Goal: Transaction & Acquisition: Purchase product/service

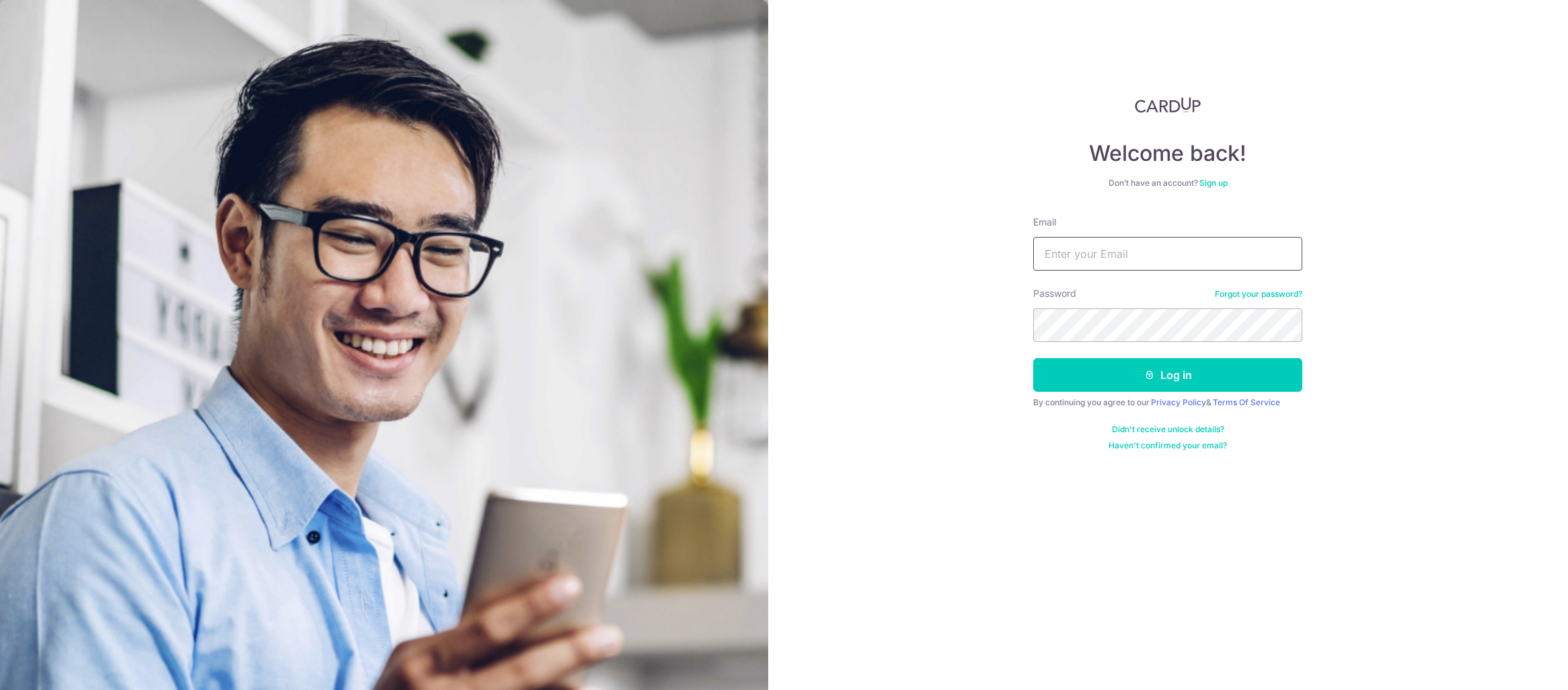
type input "[PERSON_NAME][EMAIL_ADDRESS][DOMAIN_NAME]"
click at [1033, 358] on button "Log in" at bounding box center [1168, 374] width 269 height 33
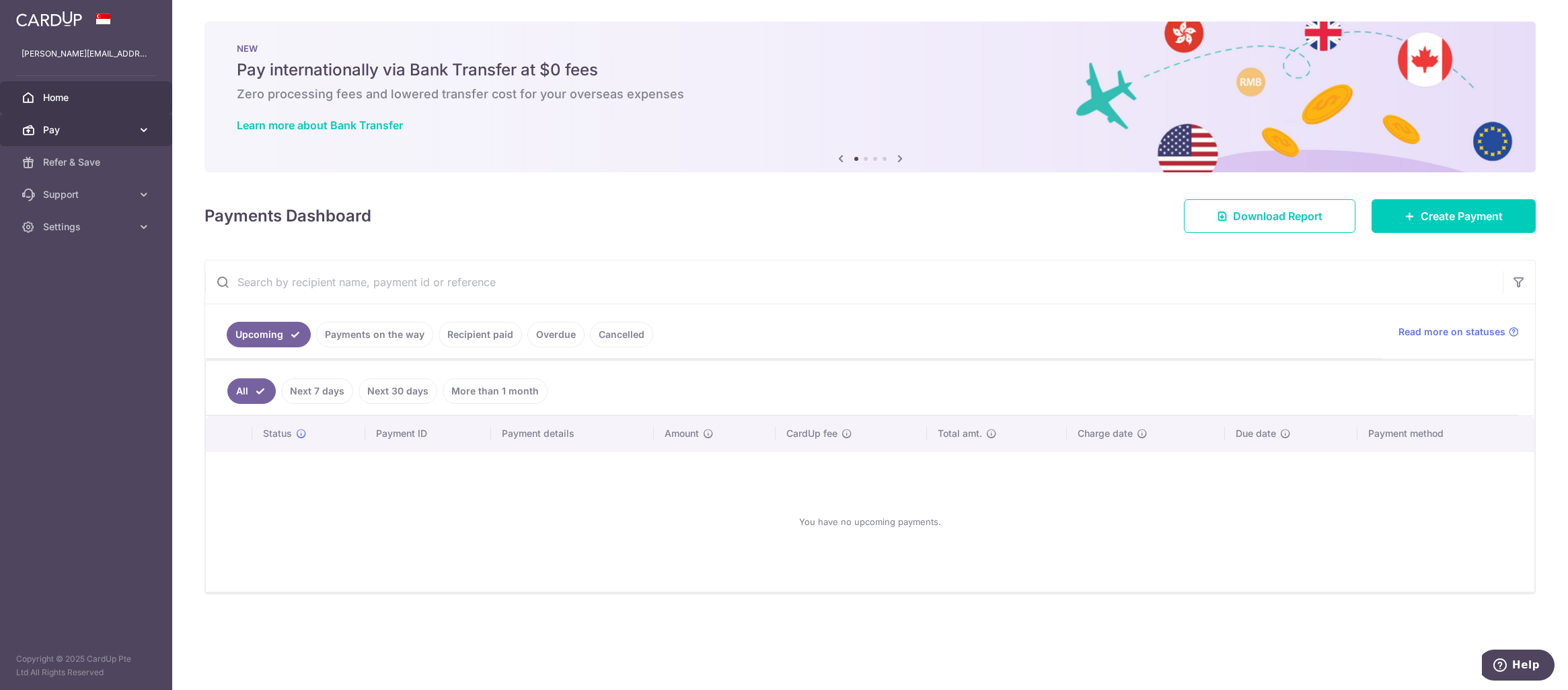
click at [147, 131] on icon at bounding box center [144, 130] width 13 height 13
click at [67, 167] on span "Payments" at bounding box center [87, 162] width 89 height 13
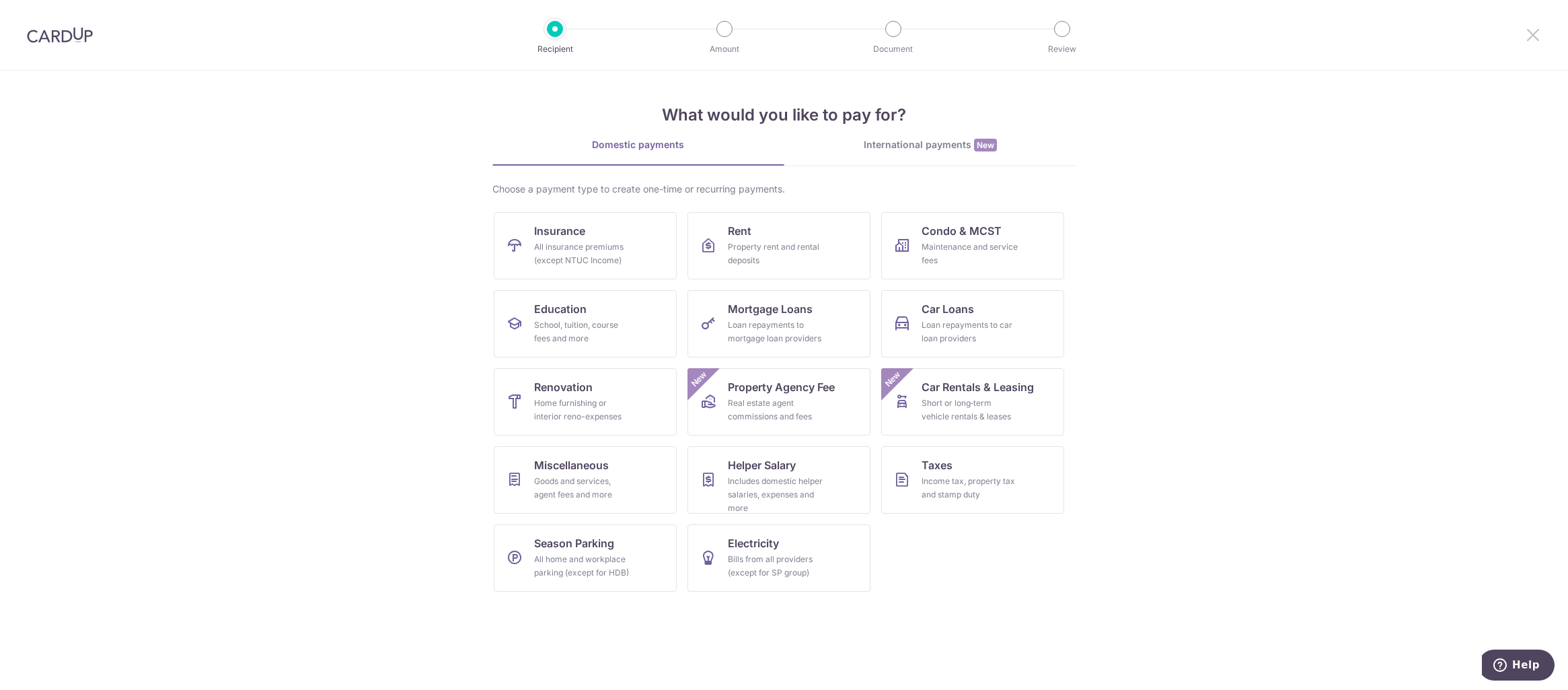
click at [1534, 33] on icon at bounding box center [1532, 34] width 16 height 17
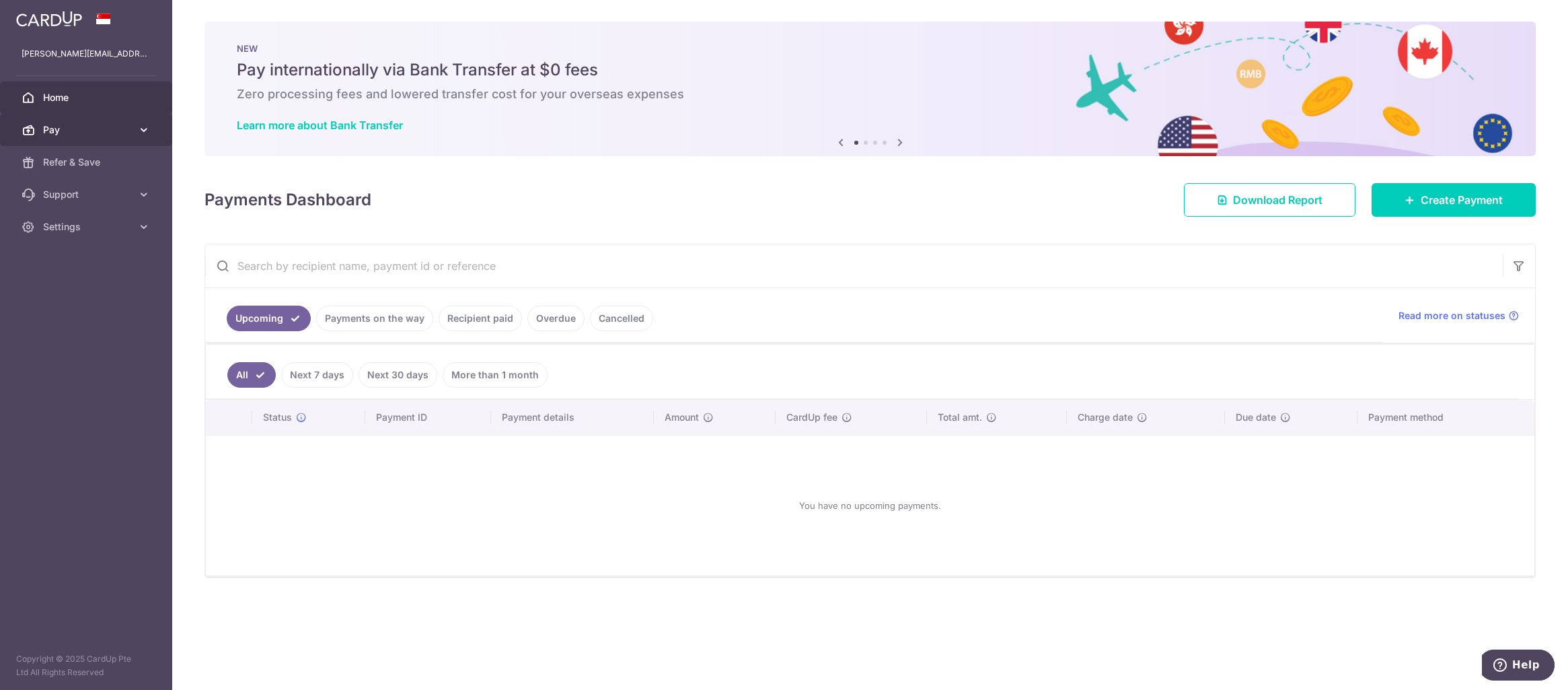
click at [141, 132] on icon at bounding box center [144, 130] width 13 height 13
click at [72, 190] on span "Recipients" at bounding box center [87, 194] width 89 height 13
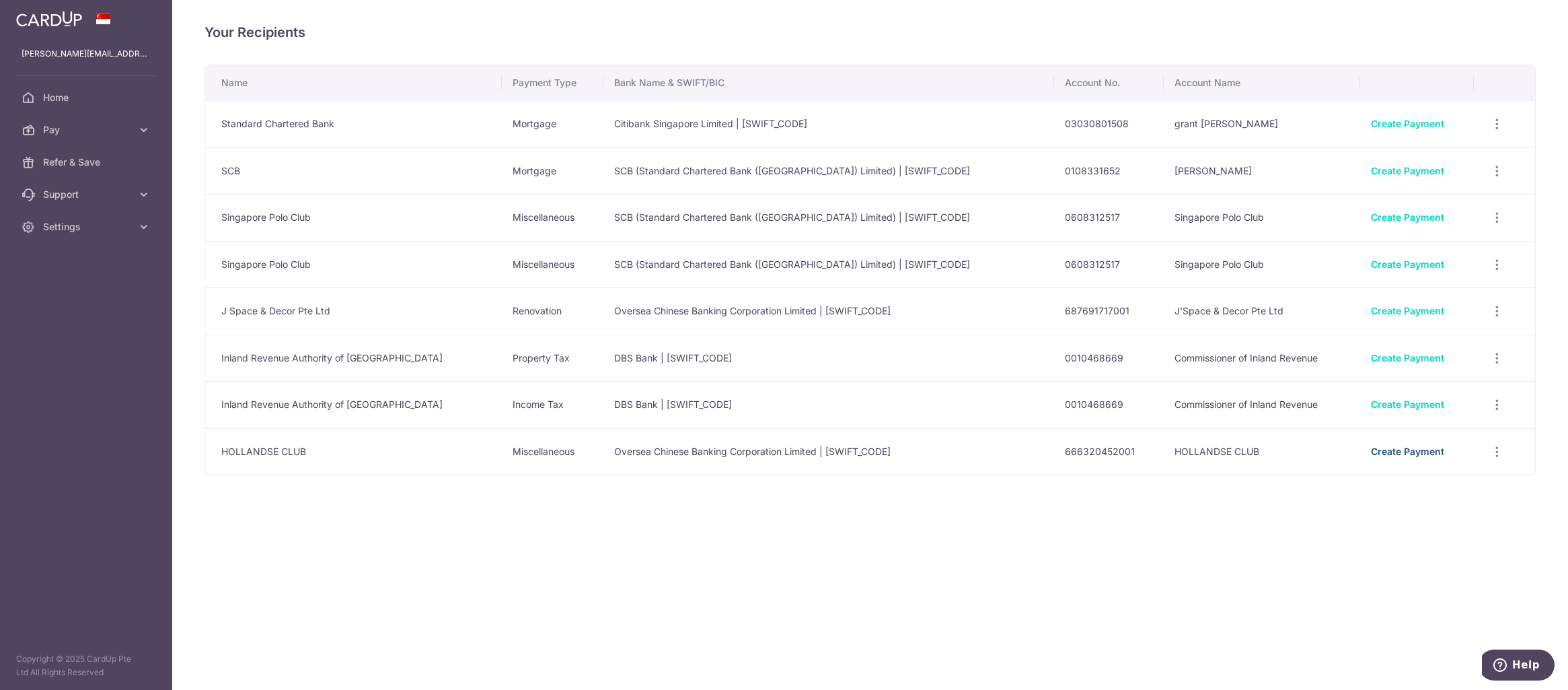
click at [1415, 449] on link "Create Payment" at bounding box center [1406, 451] width 73 height 11
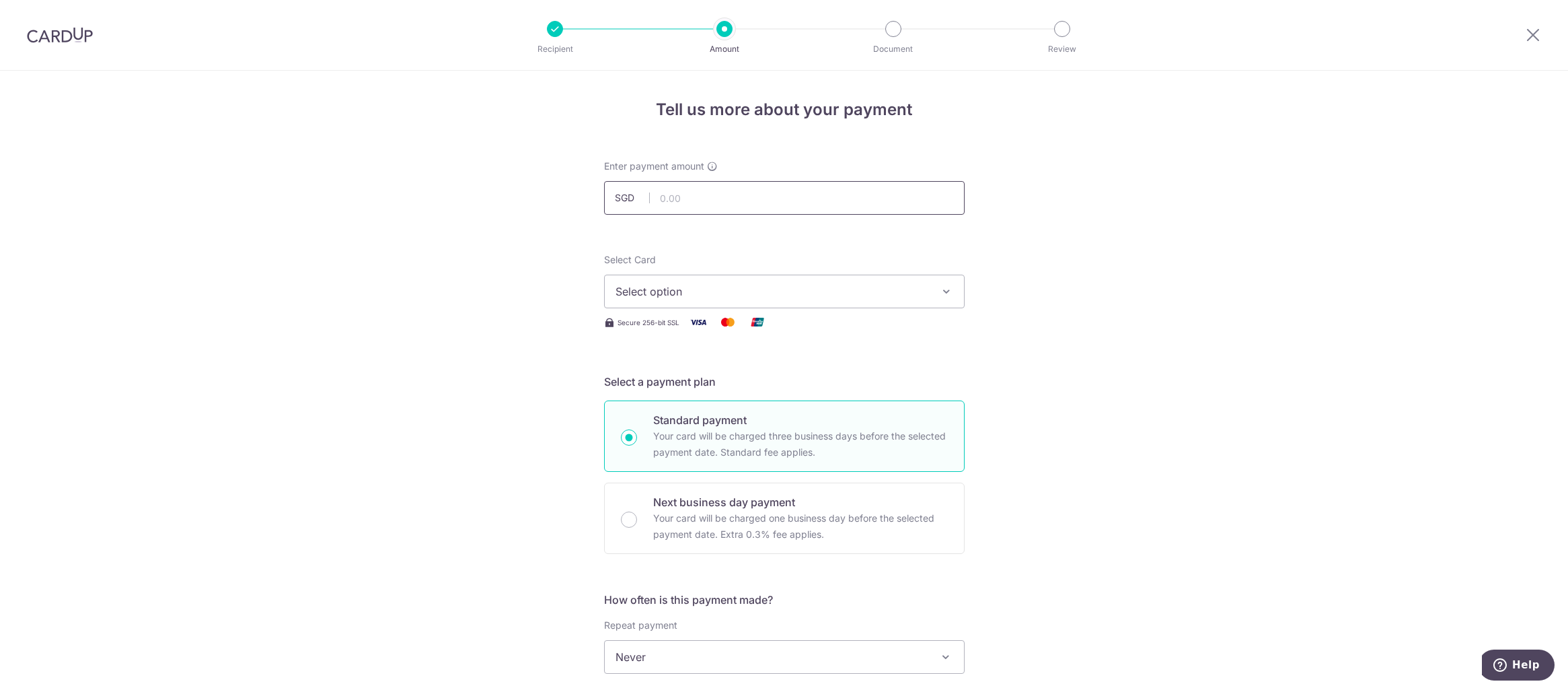
click at [675, 200] on input "text" at bounding box center [784, 198] width 360 height 33
type input "8,800.00"
click at [1109, 241] on div "Tell us more about your payment Enter payment amount SGD 8,800.00 8800.00 Selec…" at bounding box center [784, 679] width 1568 height 1217
click at [664, 287] on span "Select option" at bounding box center [772, 291] width 314 height 16
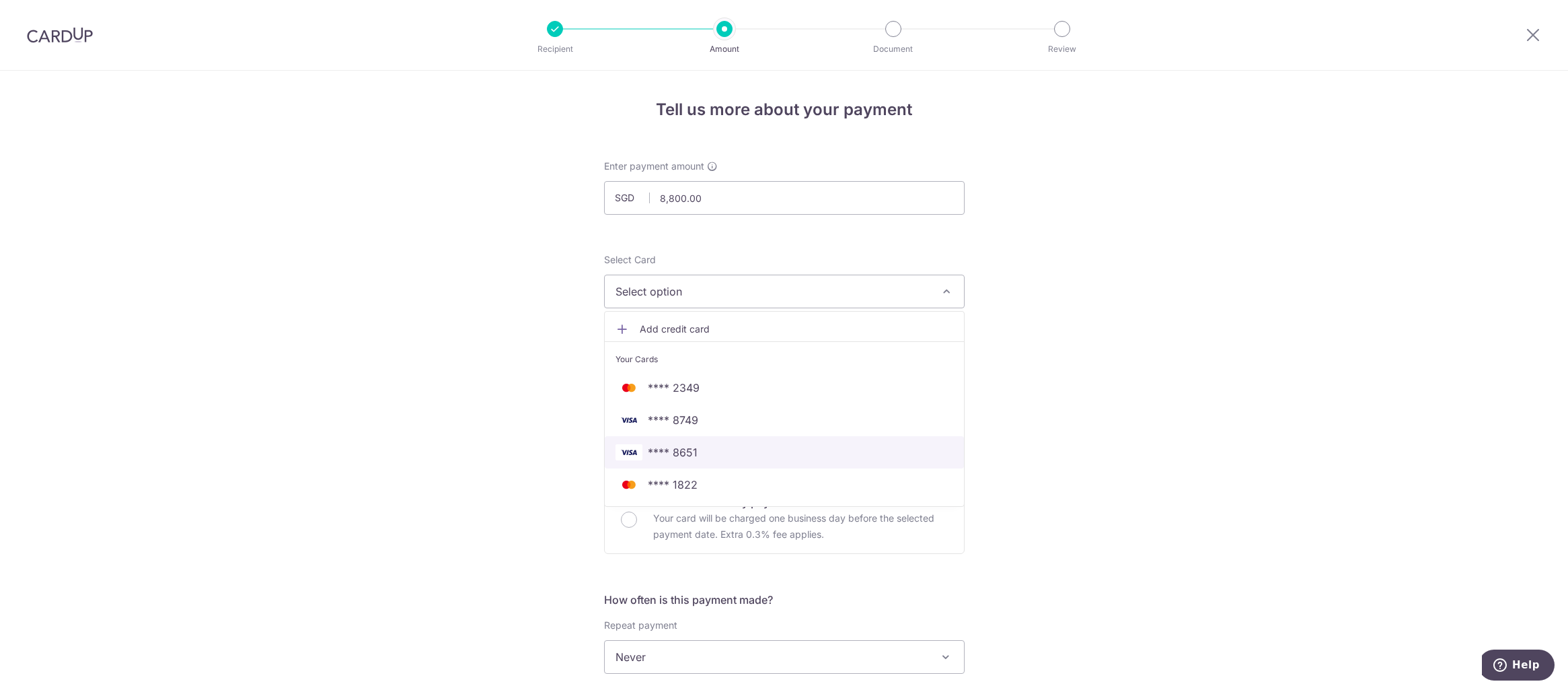
click at [692, 460] on span "**** 8651" at bounding box center [673, 451] width 50 height 16
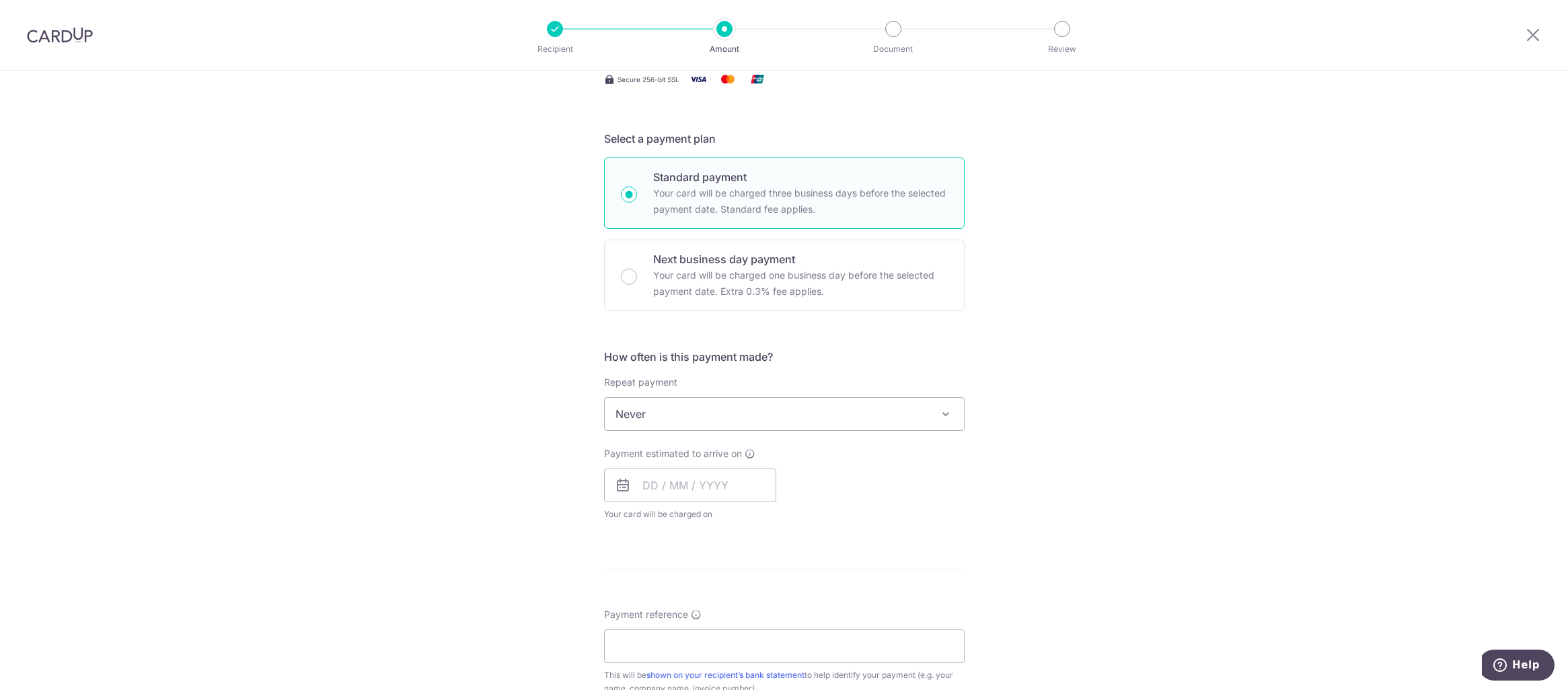
scroll to position [269, 0]
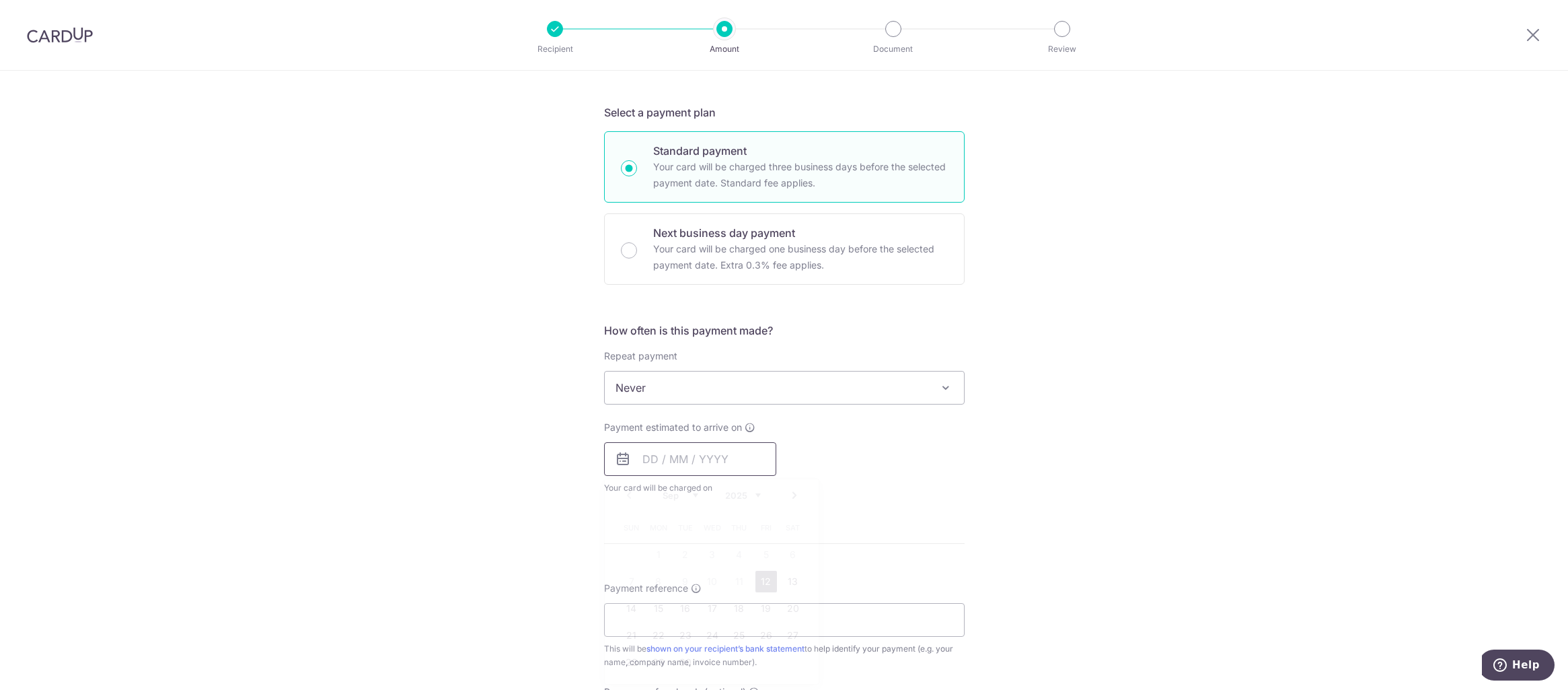
click at [683, 456] on input "text" at bounding box center [690, 459] width 172 height 33
click at [761, 582] on link "12" at bounding box center [766, 580] width 21 height 21
type input "12/09/2025"
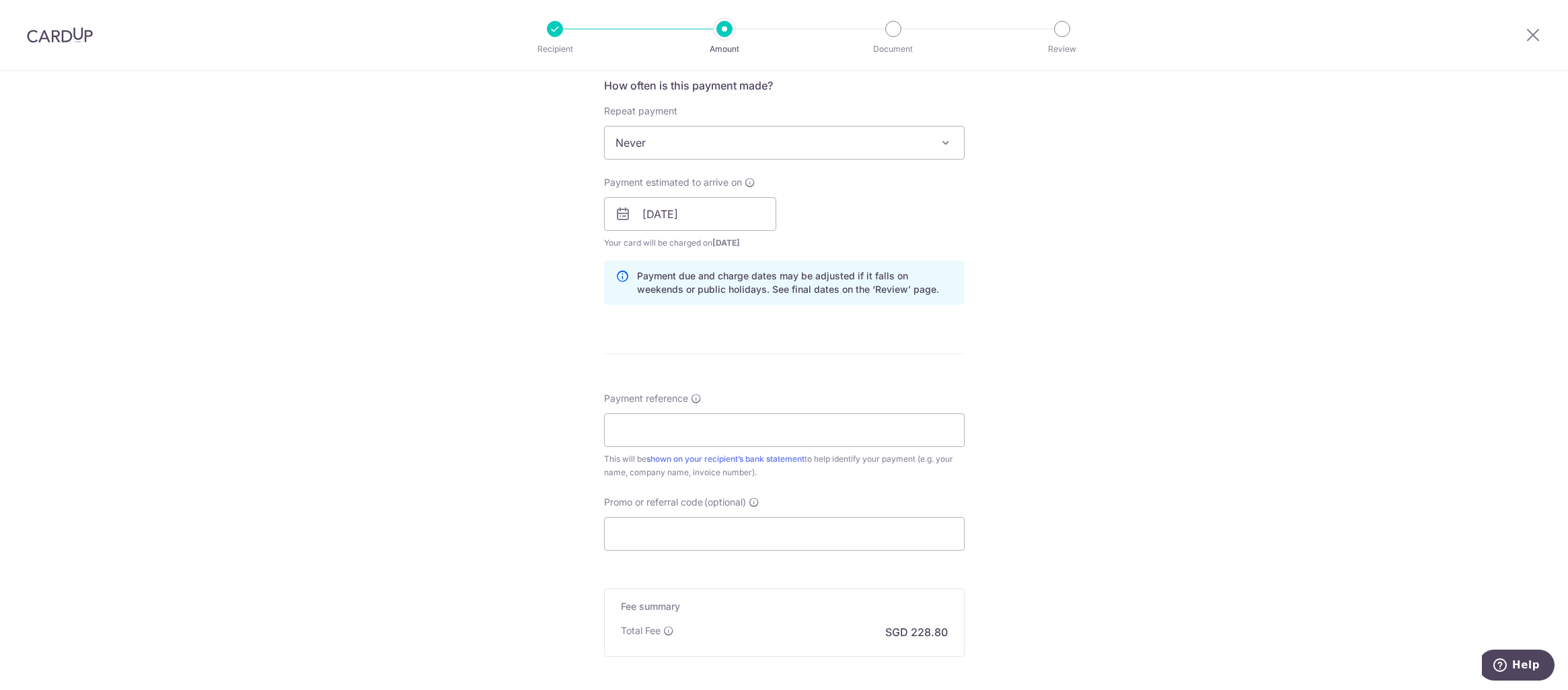
scroll to position [539, 0]
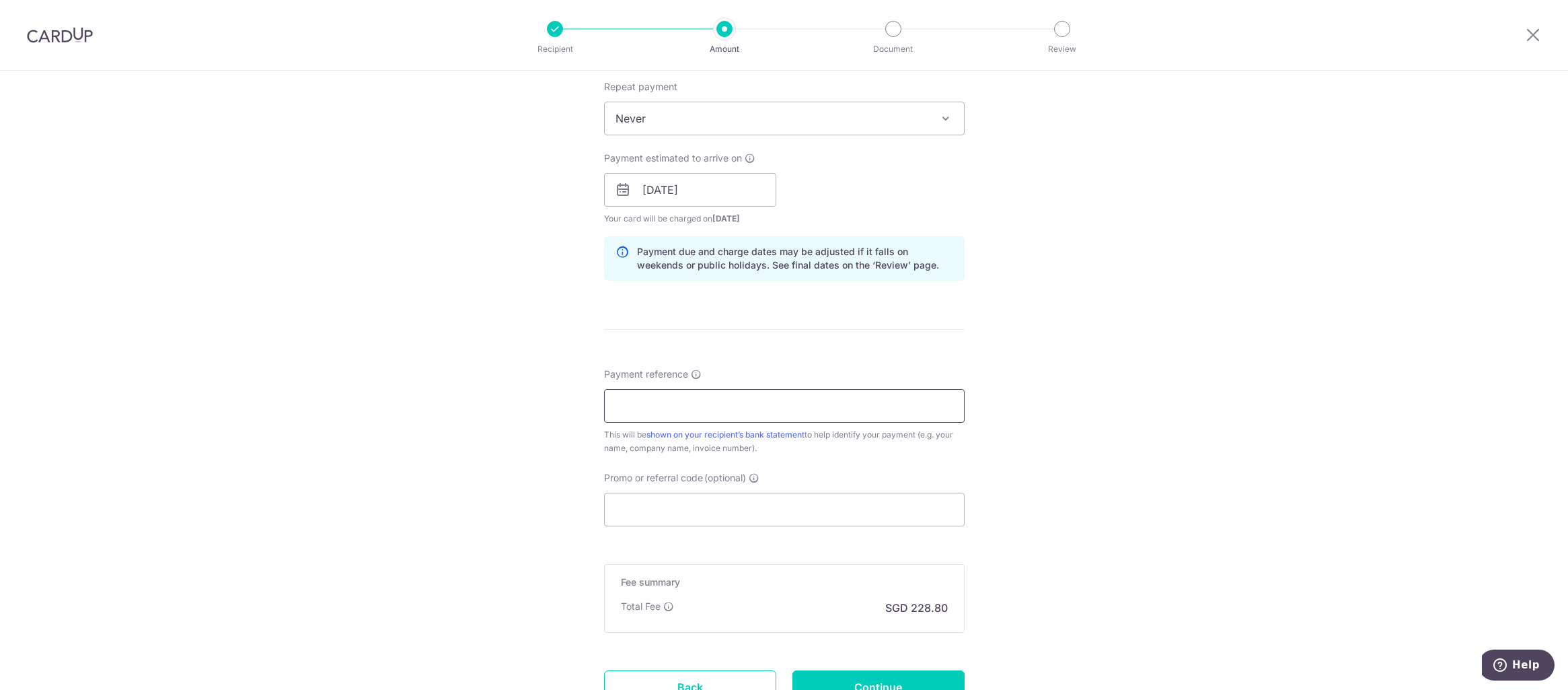
click at [636, 405] on input "Payment reference" at bounding box center [784, 406] width 360 height 33
type input "sm2583"
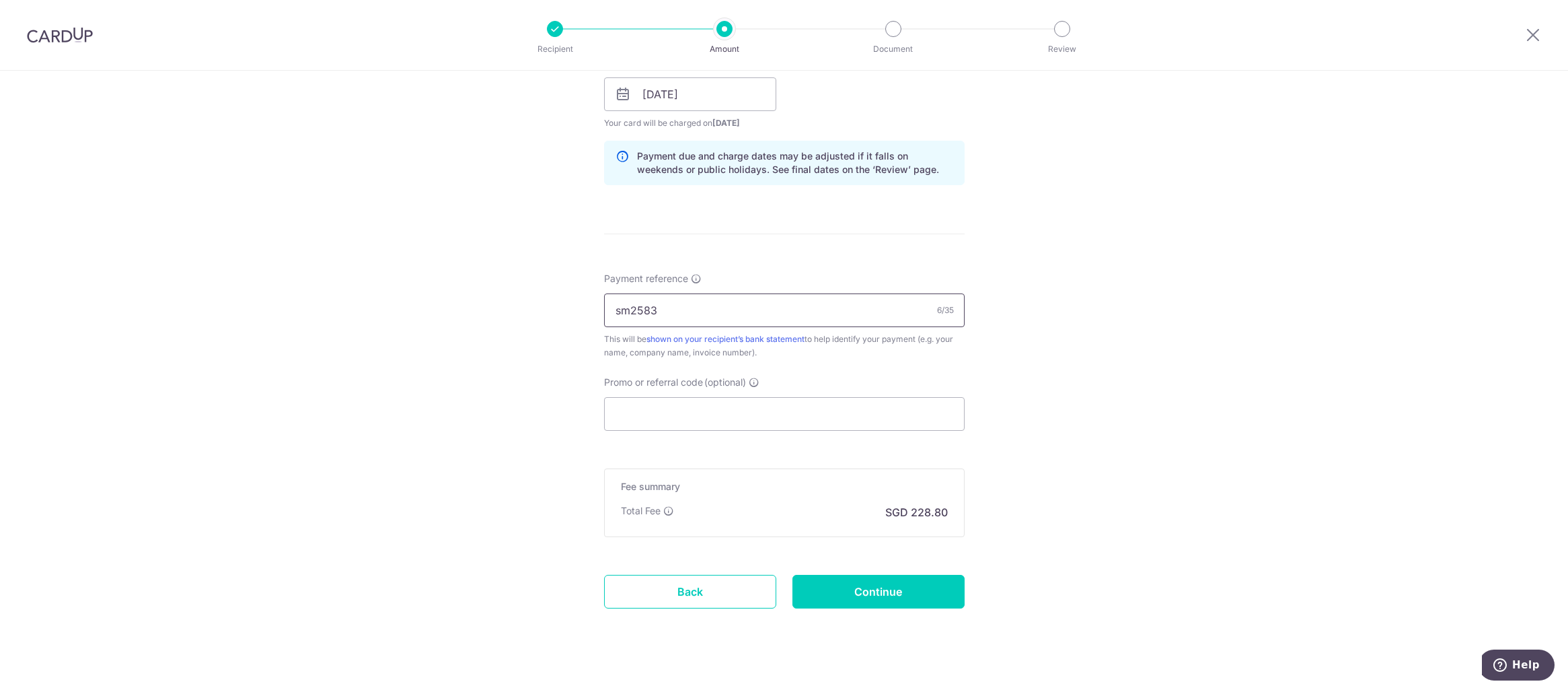
scroll to position [653, 0]
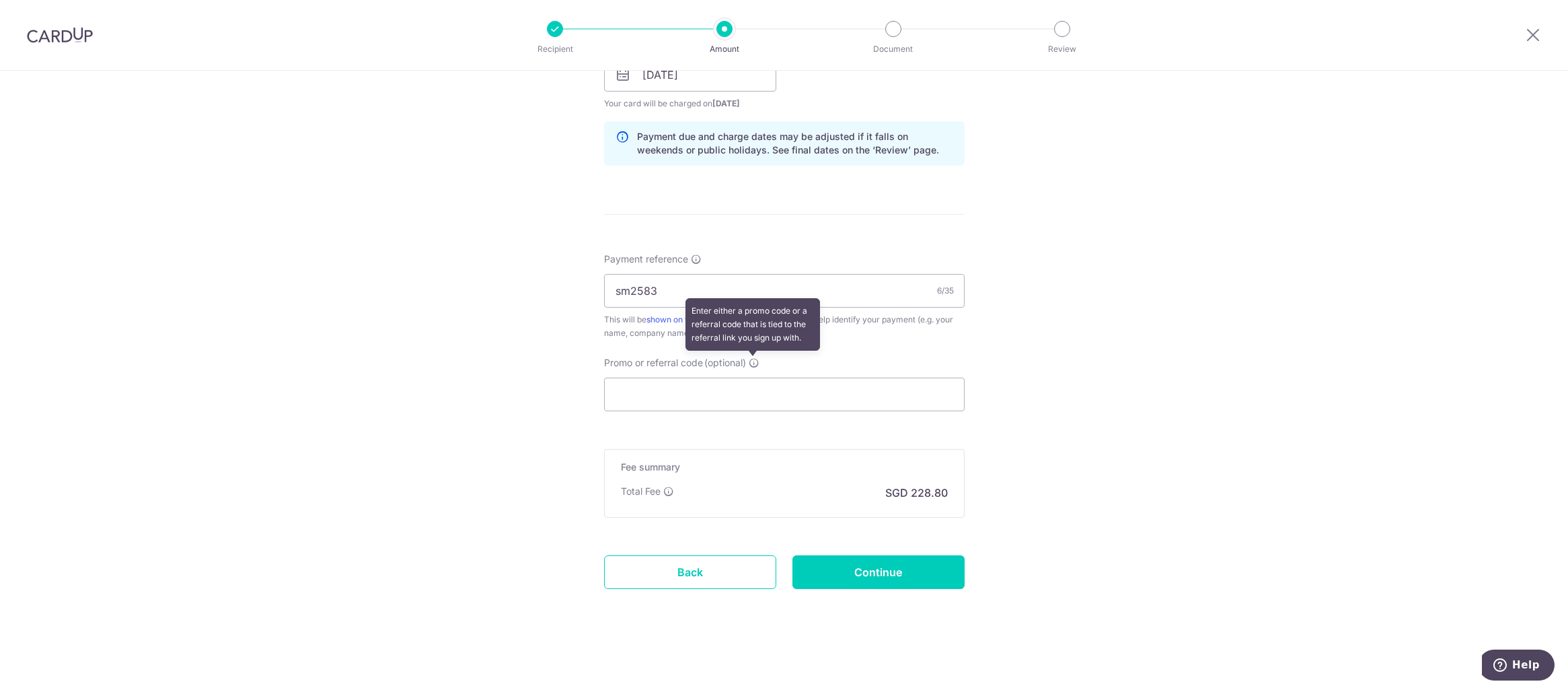
click at [748, 363] on icon at bounding box center [754, 363] width 11 height 11
click at [748, 377] on input "Promo or referral code (optional) Enter either a promo code or a referral code …" at bounding box center [784, 394] width 360 height 33
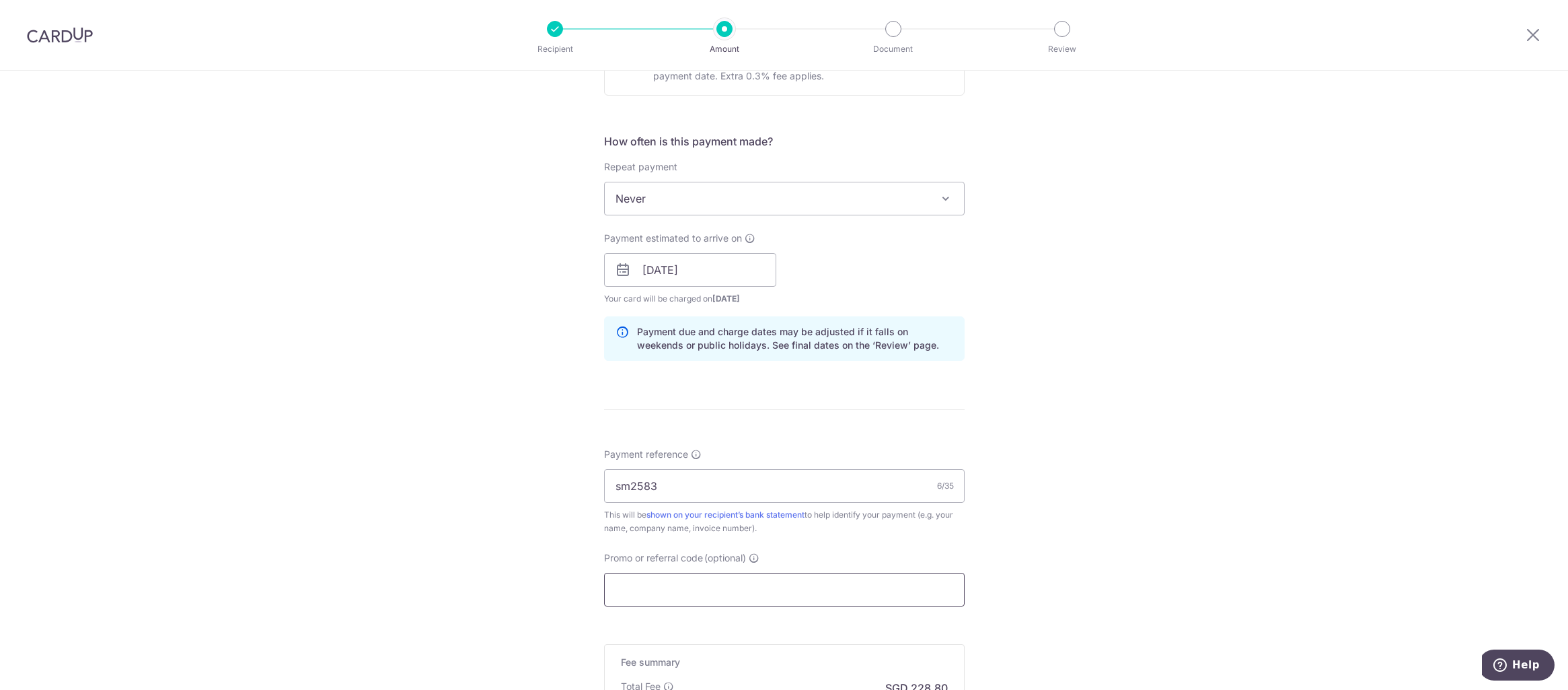
scroll to position [586, 0]
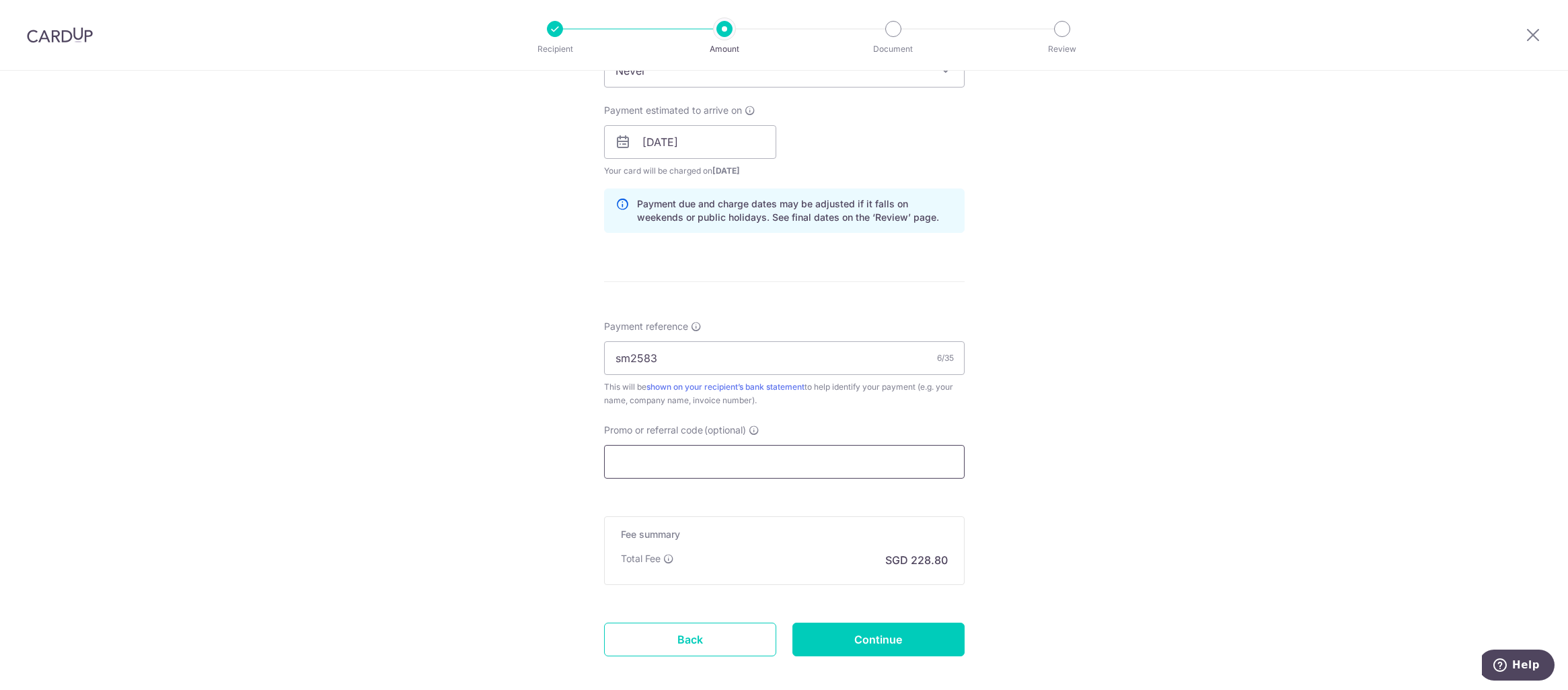
paste input "MILELION"
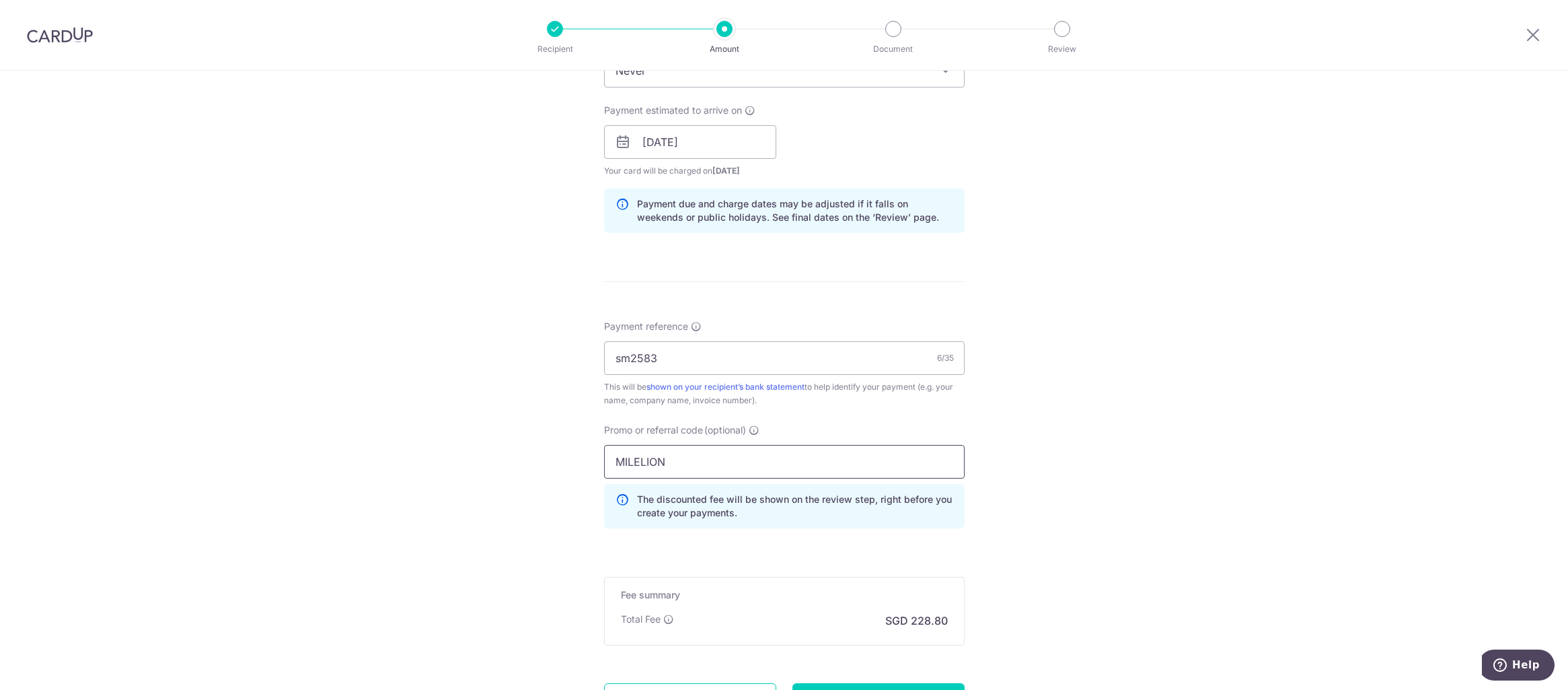
type input "MILELION"
click at [1144, 455] on div "Tell us more about your payment Enter payment amount SGD 8,800.00 8800.00 Selec…" at bounding box center [784, 150] width 1568 height 1333
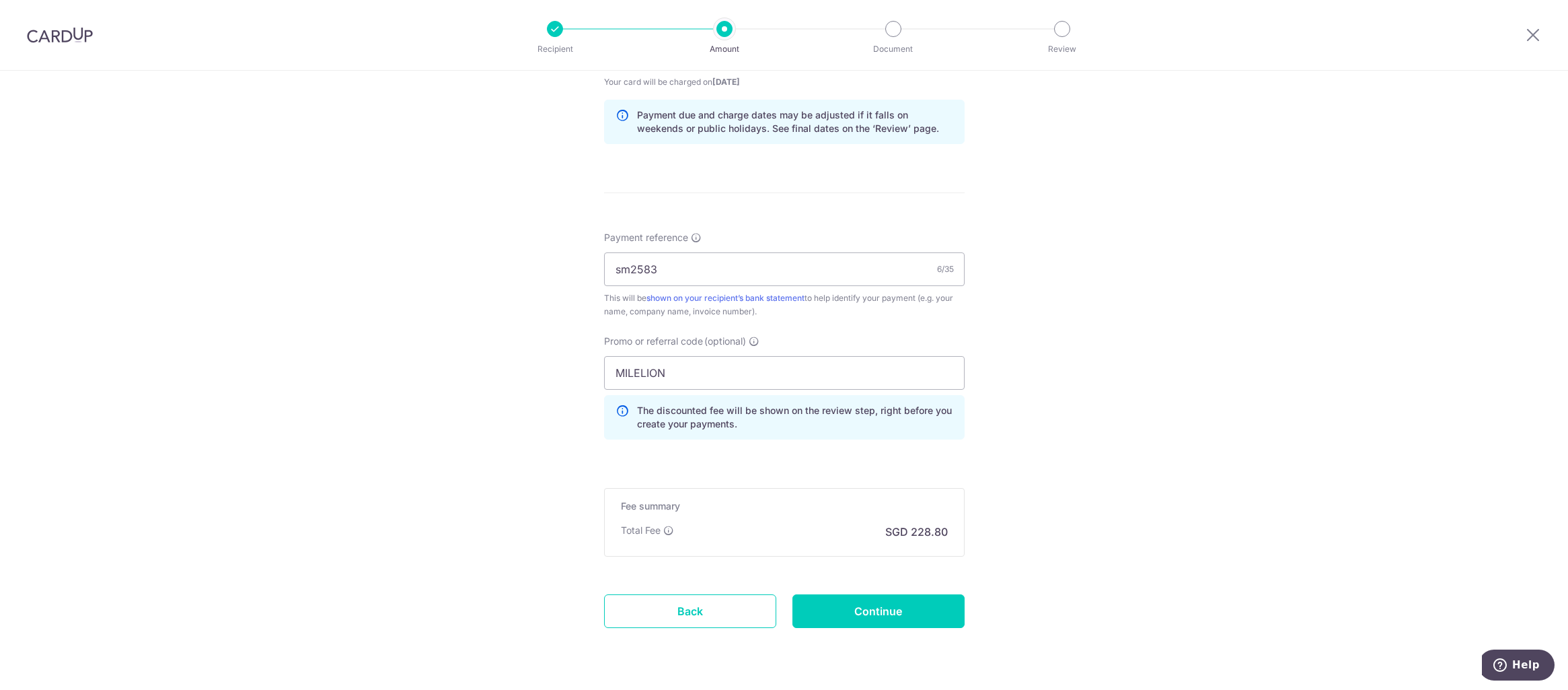
scroll to position [714, 0]
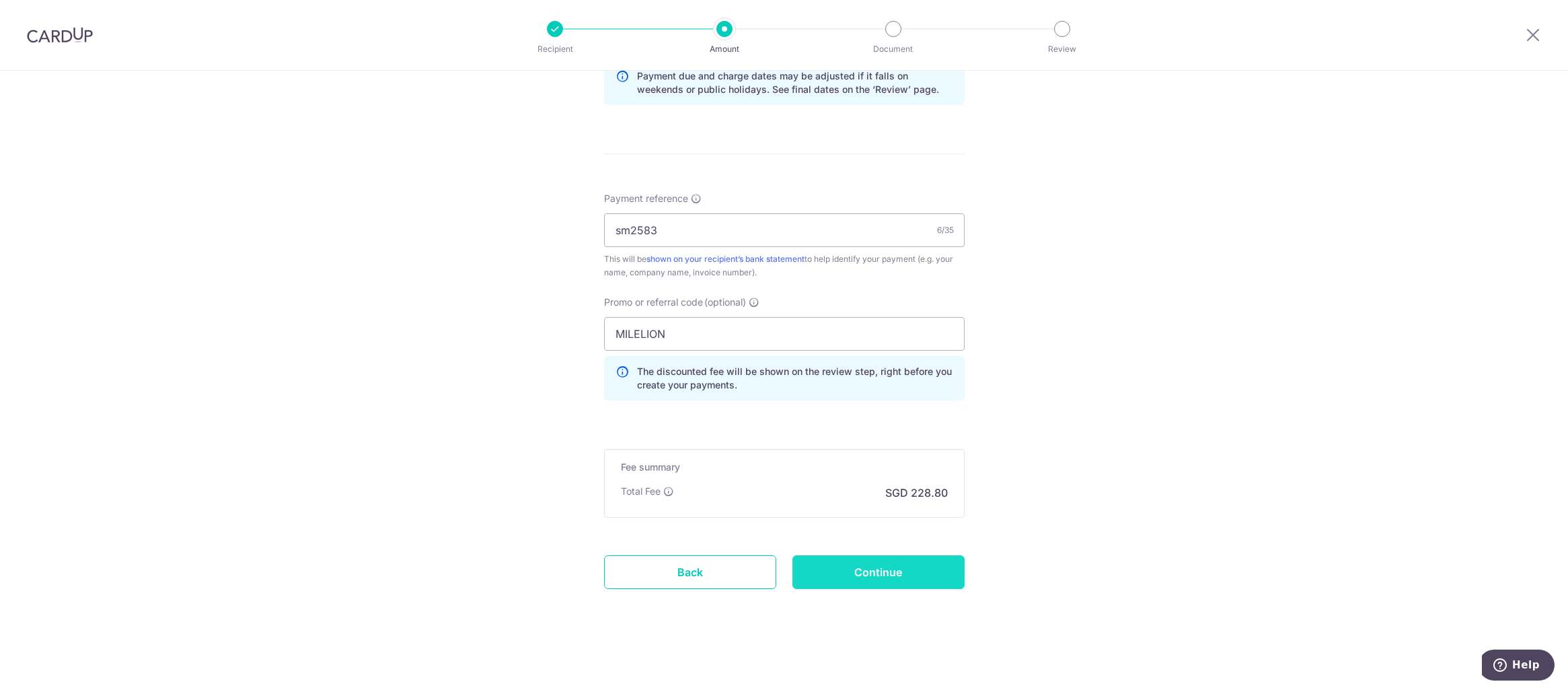
click at [906, 565] on input "Continue" at bounding box center [877, 572] width 172 height 33
type input "Create Schedule"
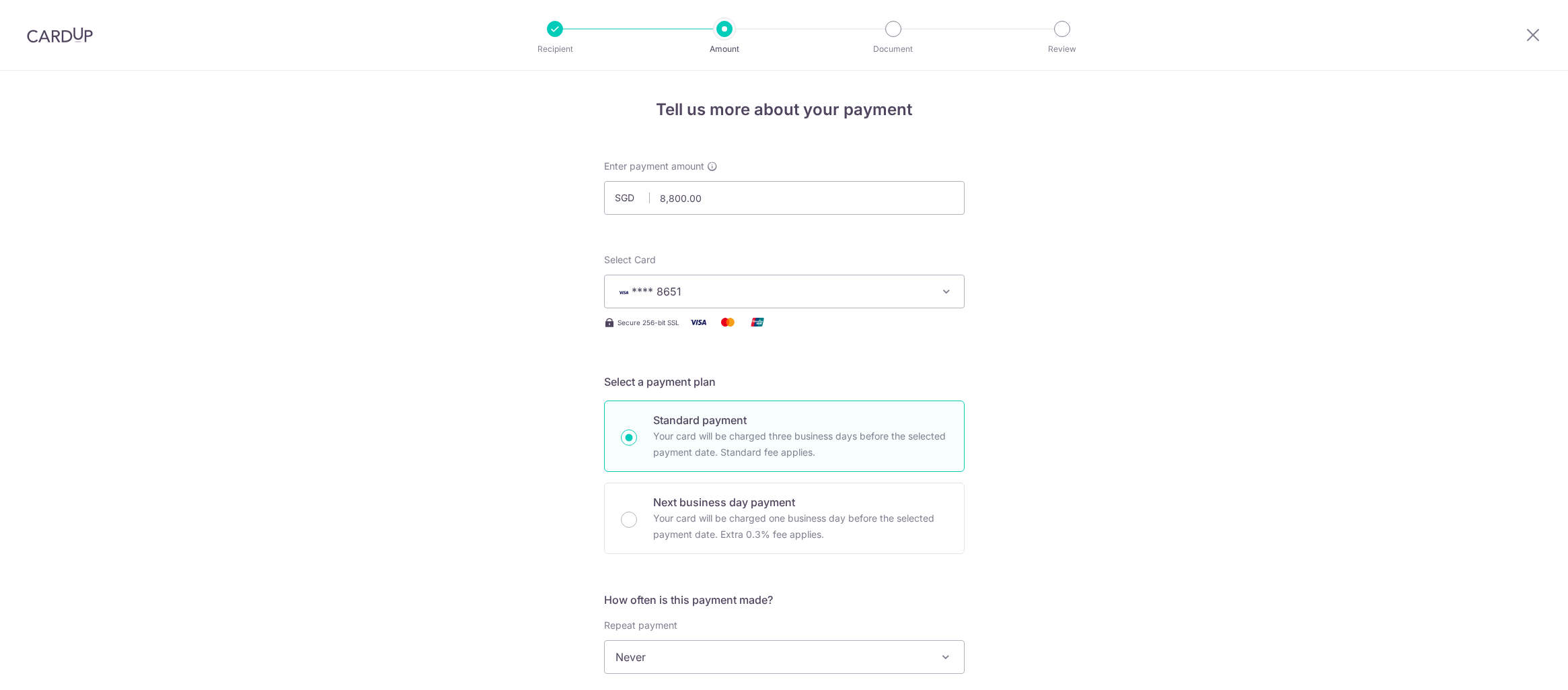
scroll to position [733, 0]
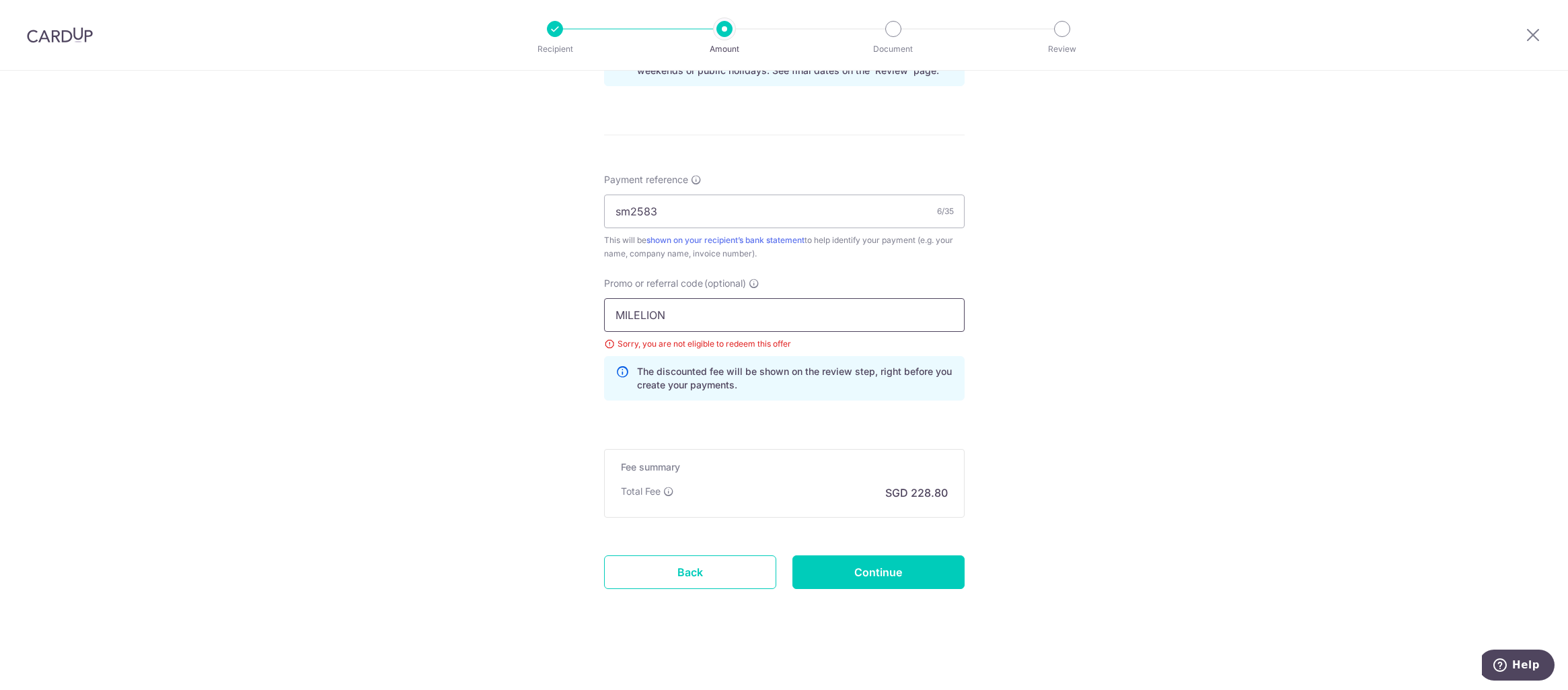
drag, startPoint x: 686, startPoint y: 323, endPoint x: 606, endPoint y: 316, distance: 80.3
click at [607, 317] on input "MILELION" at bounding box center [784, 315] width 360 height 33
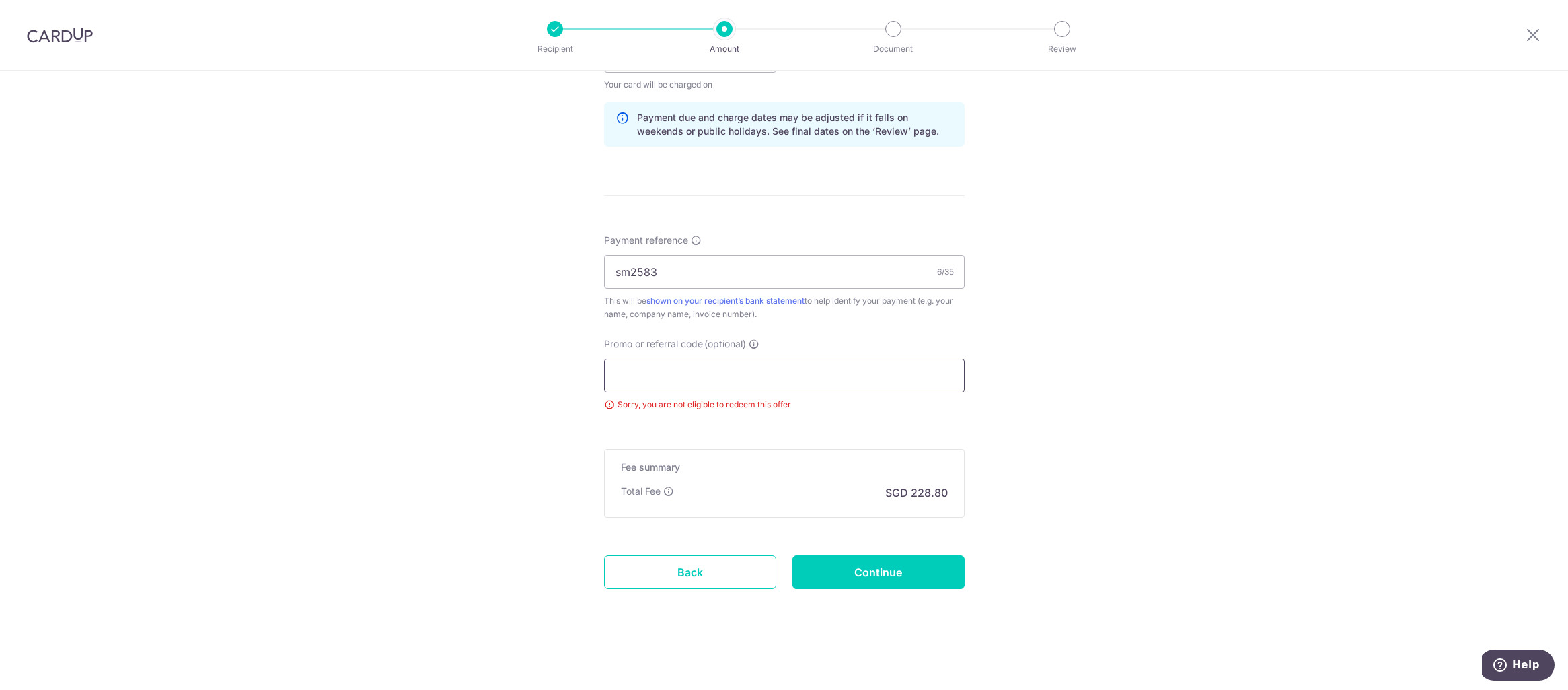
paste input "OFF225"
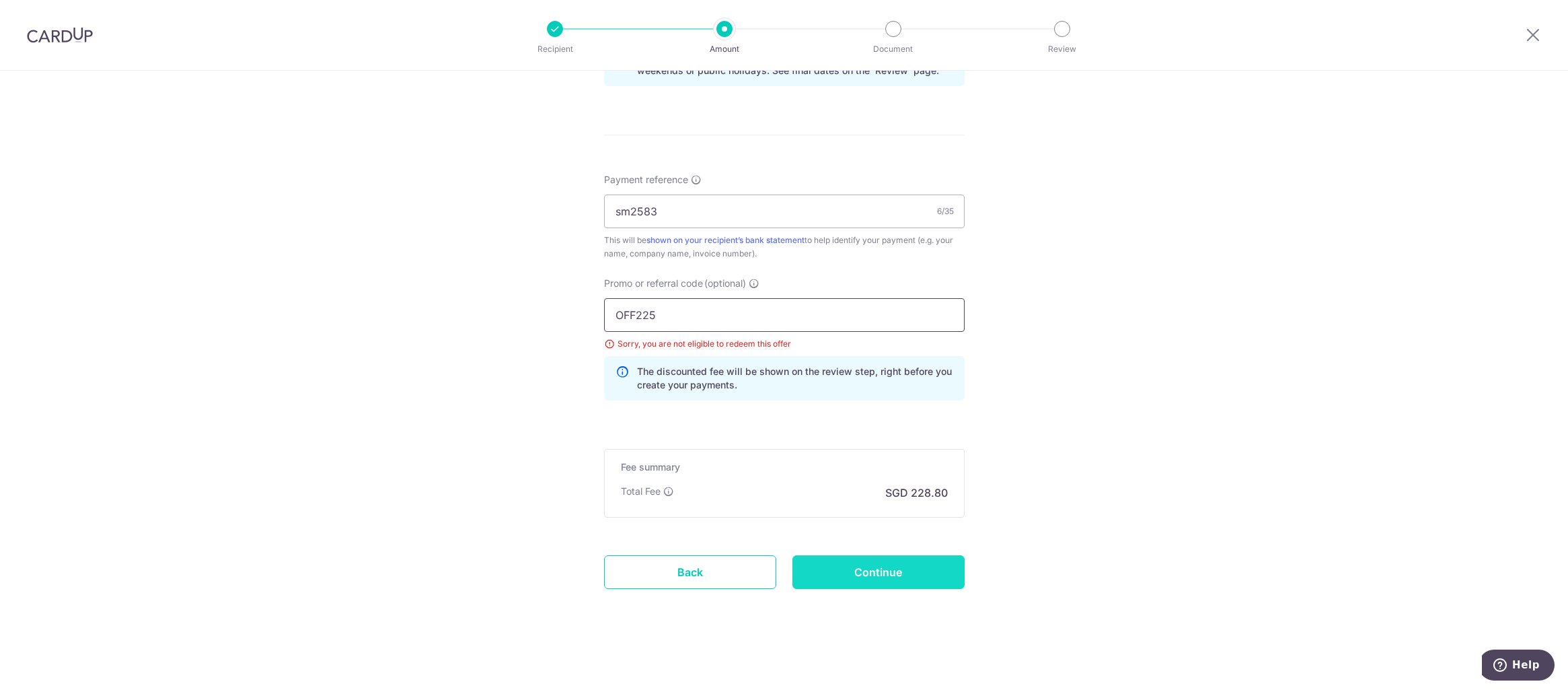
type input "OFF225"
click at [836, 569] on input "Continue" at bounding box center [877, 572] width 172 height 33
type input "Update Schedule"
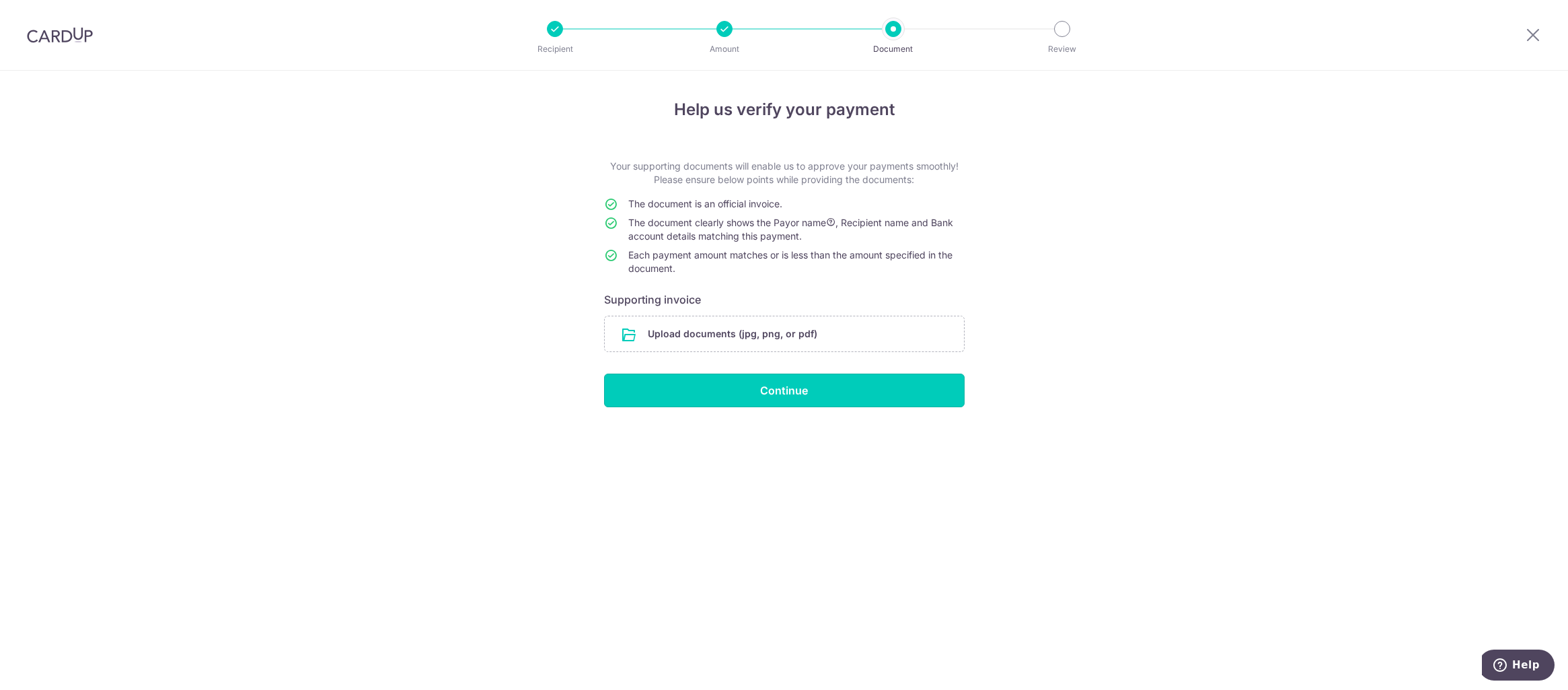
drag, startPoint x: 846, startPoint y: 390, endPoint x: 1170, endPoint y: 319, distance: 331.7
click at [1170, 319] on div "Help us verify your payment Your supporting documents will enable us to approve…" at bounding box center [784, 380] width 1568 height 618
drag, startPoint x: 1534, startPoint y: 33, endPoint x: 840, endPoint y: 58, distance: 694.5
click at [1534, 33] on icon at bounding box center [1532, 34] width 16 height 17
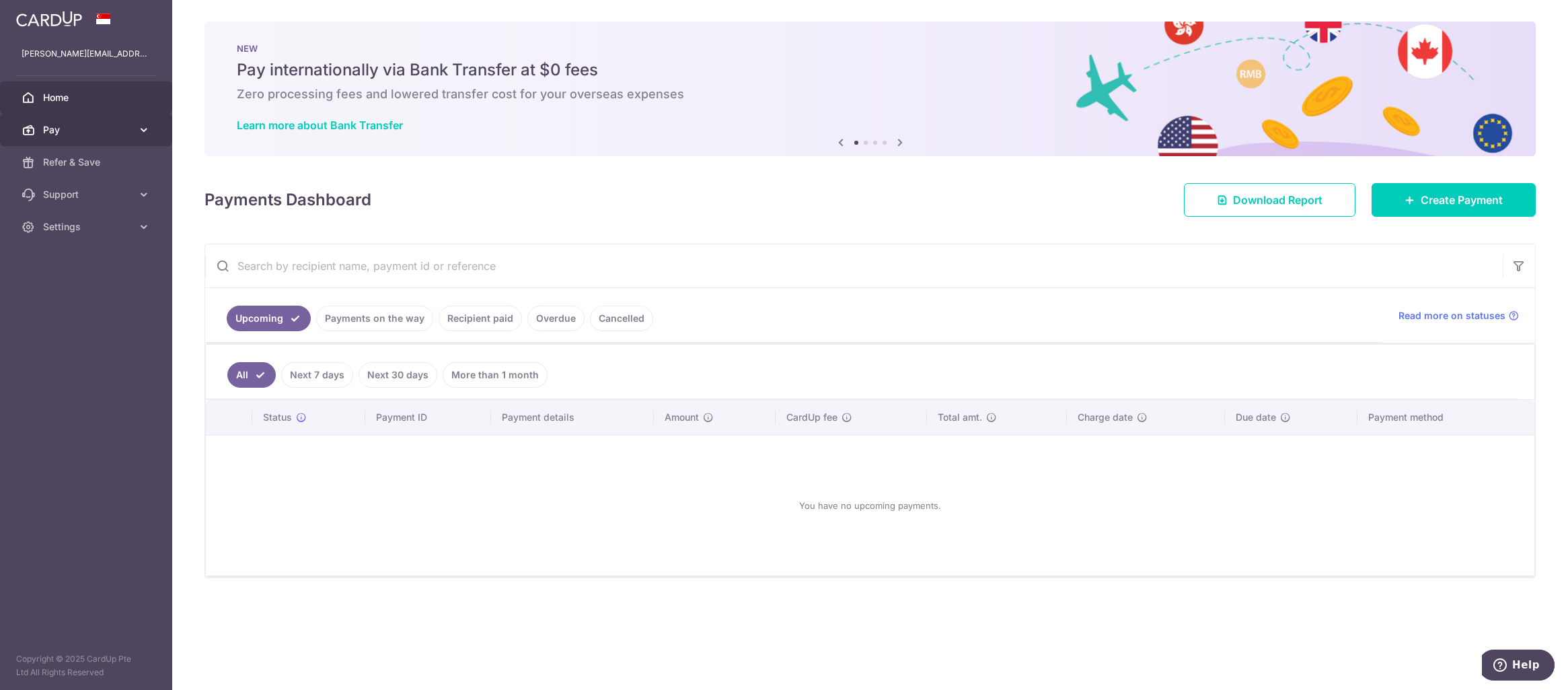
click at [138, 133] on icon at bounding box center [144, 130] width 13 height 13
click at [72, 189] on span "Recipients" at bounding box center [87, 194] width 89 height 13
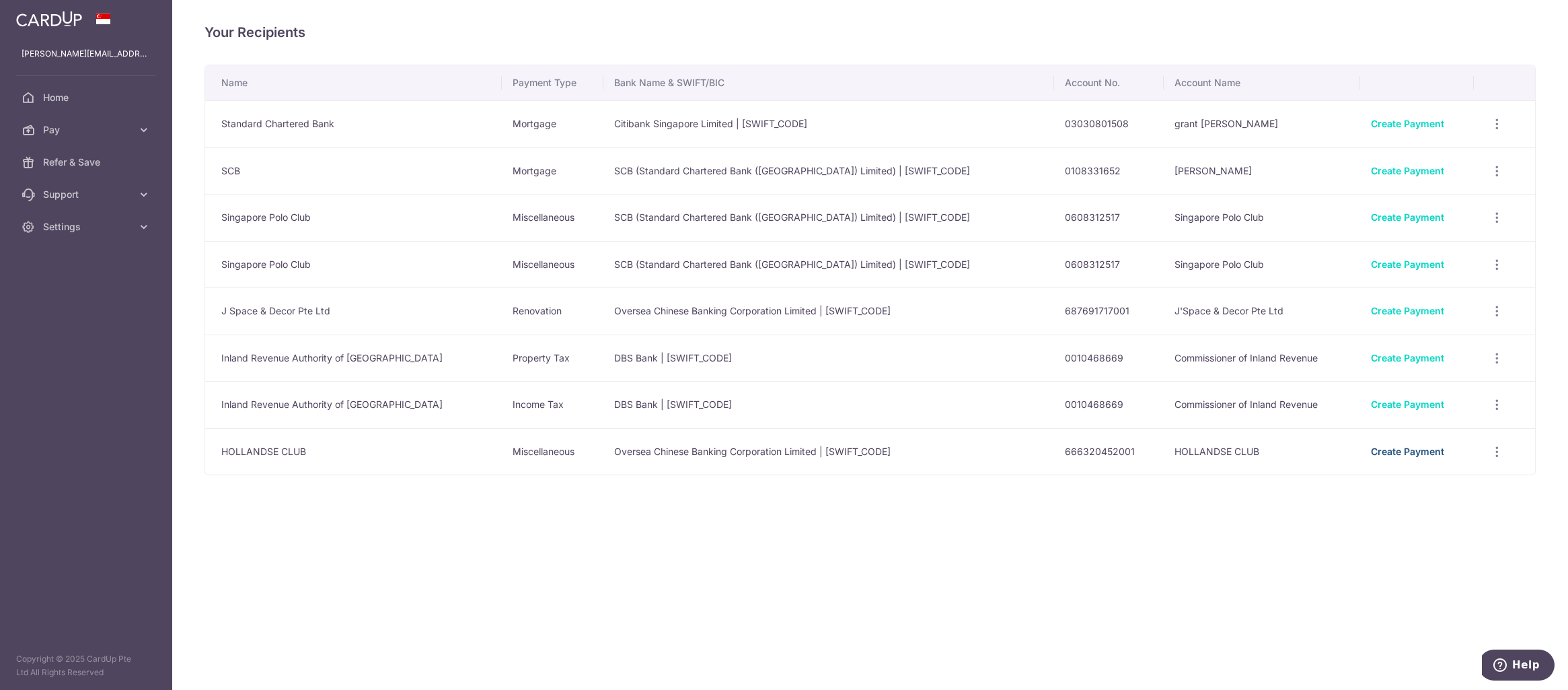
click at [1398, 455] on link "Create Payment" at bounding box center [1406, 451] width 73 height 11
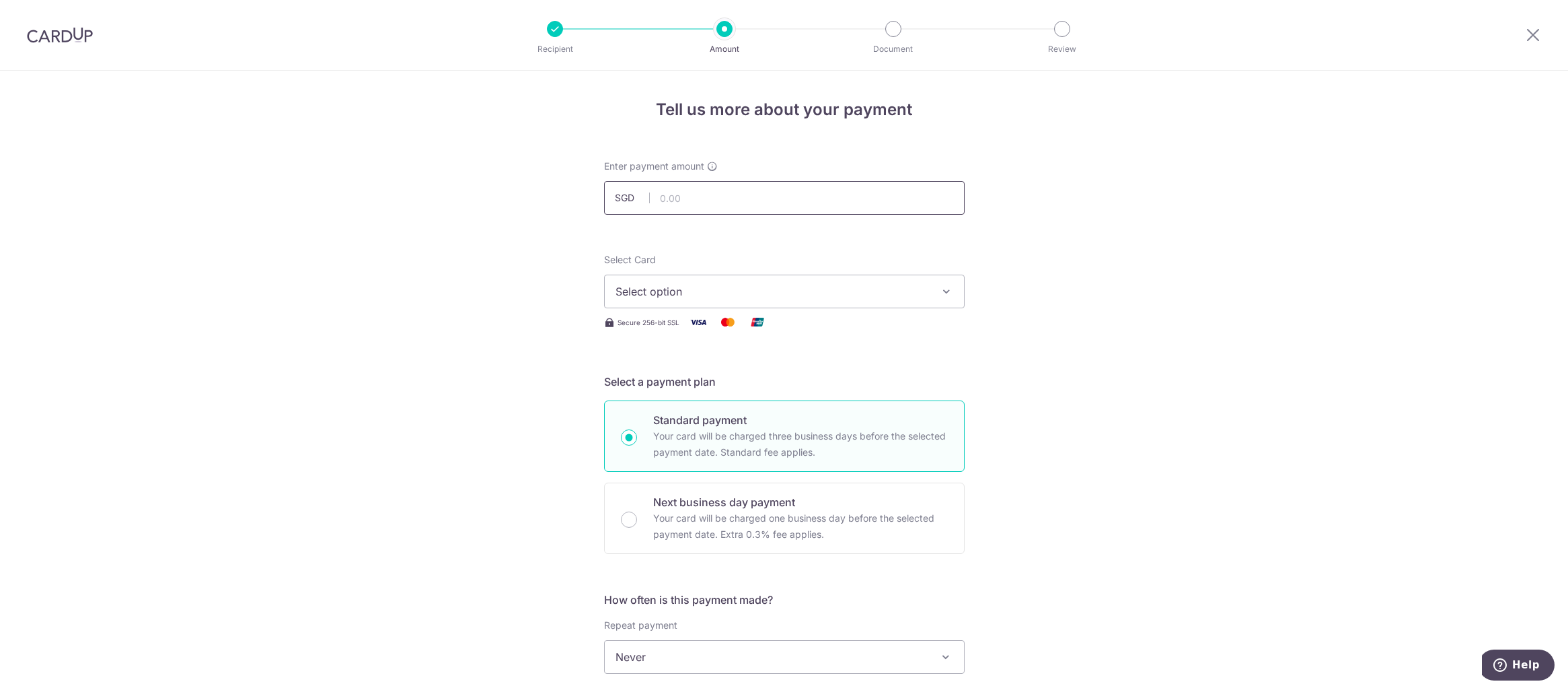
click at [728, 197] on input "text" at bounding box center [784, 198] width 360 height 33
type input "8,800.00"
click at [1051, 215] on div "Tell us more about your payment Enter payment amount SGD 8,800.00 8800.00 Selec…" at bounding box center [784, 679] width 1568 height 1217
click at [887, 299] on span "Select option" at bounding box center [772, 291] width 314 height 16
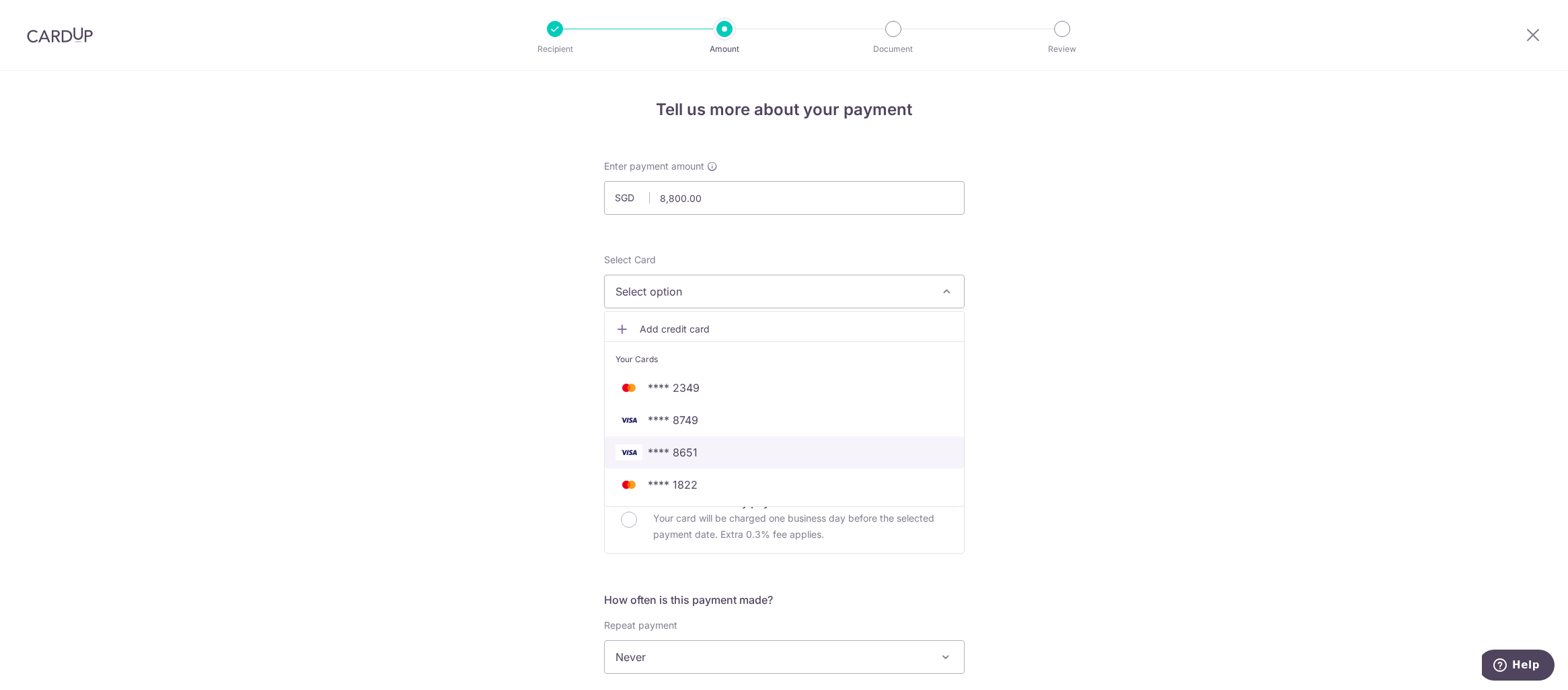
click at [699, 448] on span "**** 8651" at bounding box center [784, 451] width 338 height 16
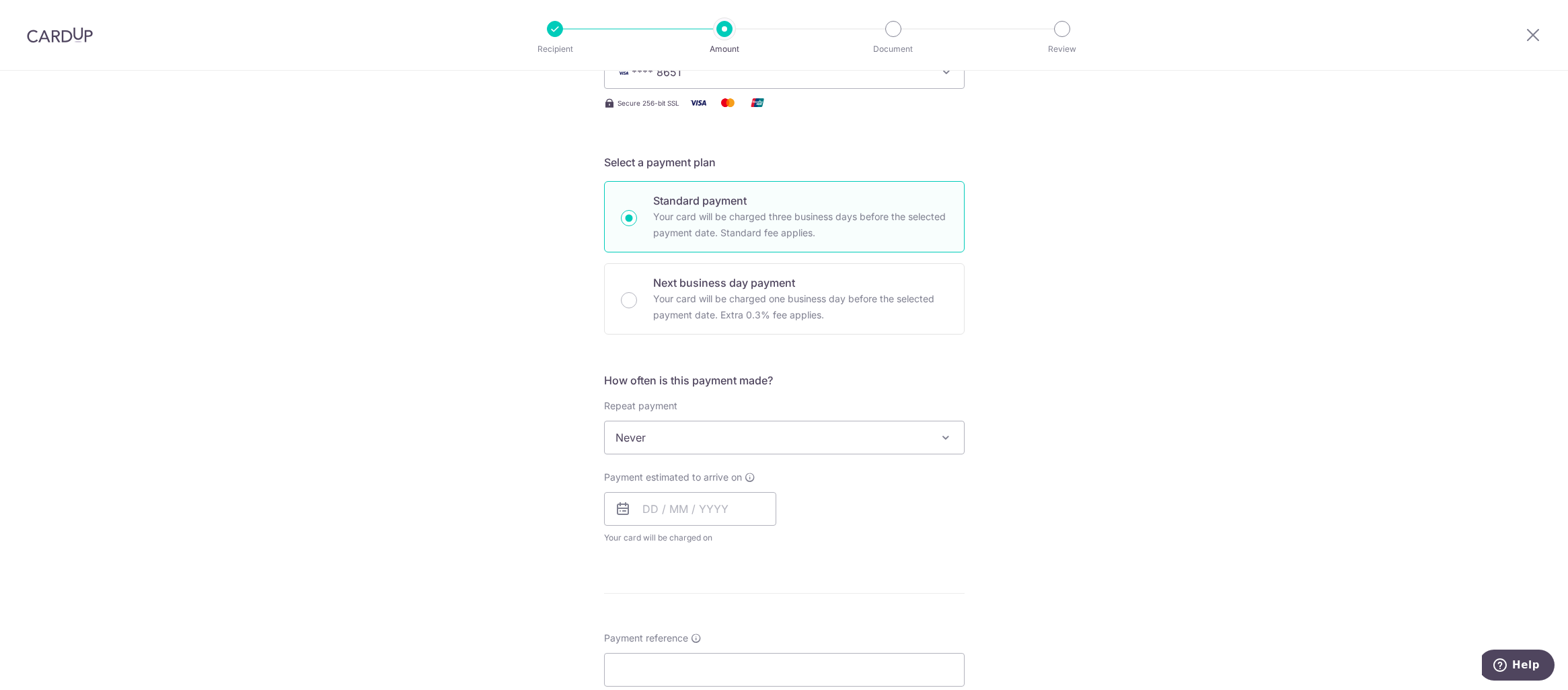
scroll to position [269, 0]
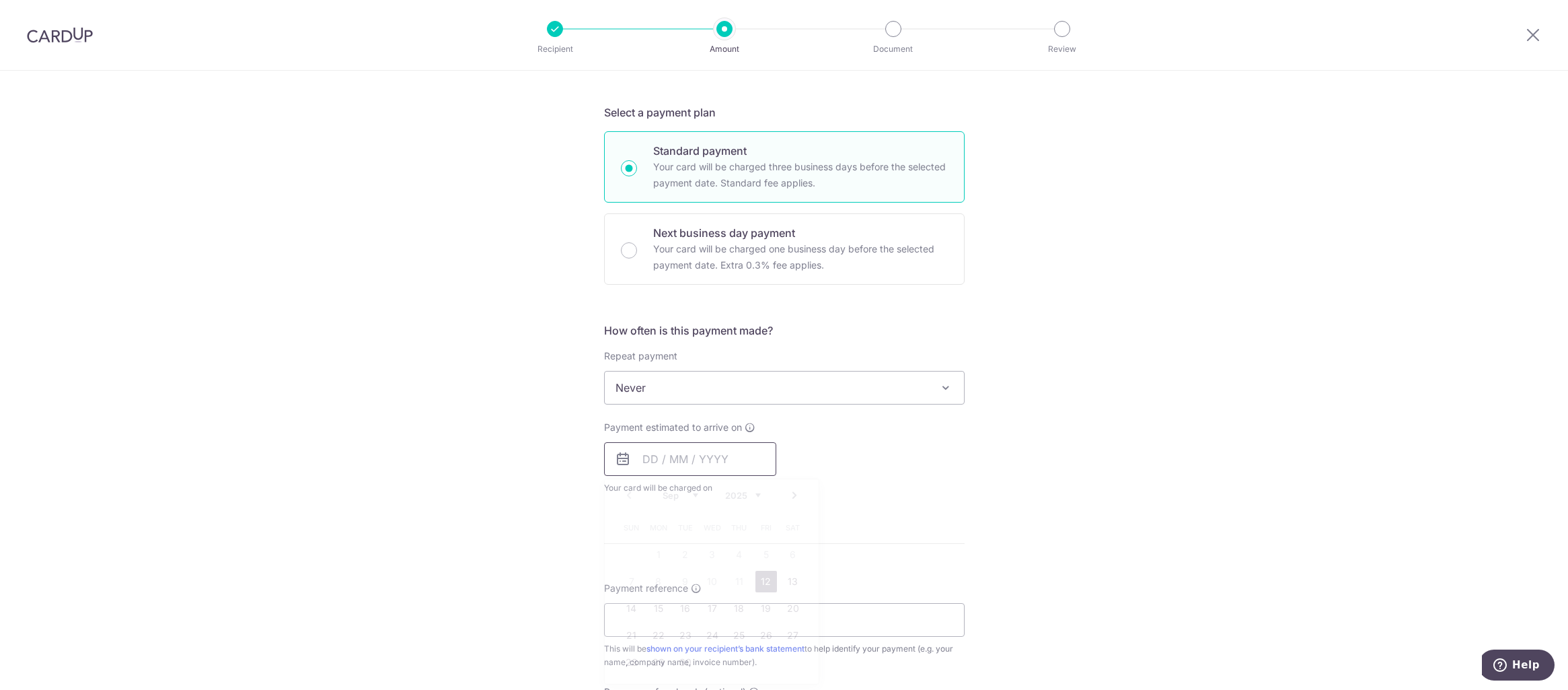
click at [725, 453] on input "text" at bounding box center [690, 459] width 172 height 33
drag, startPoint x: 765, startPoint y: 583, endPoint x: 1066, endPoint y: 437, distance: 334.5
click at [765, 583] on link "12" at bounding box center [766, 580] width 21 height 21
type input "[DATE]"
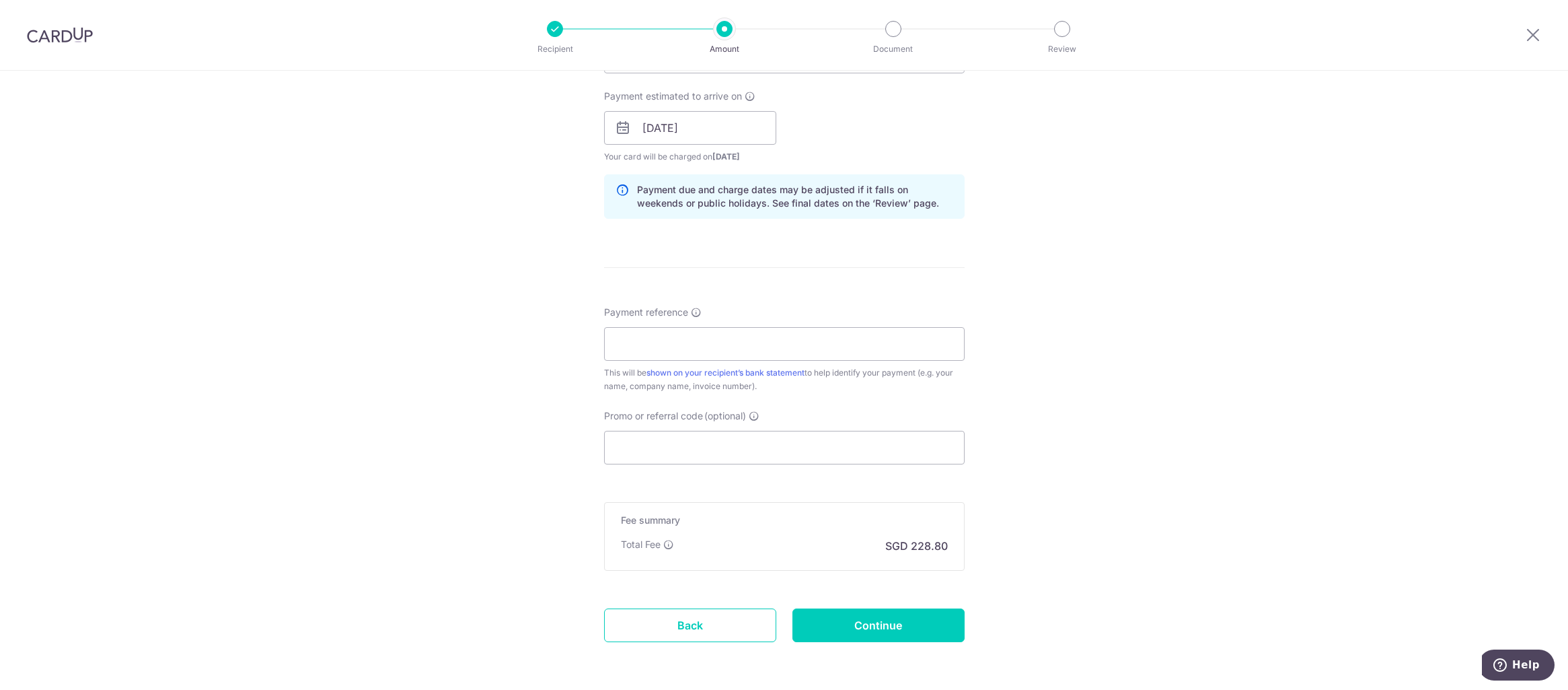
scroll to position [605, 0]
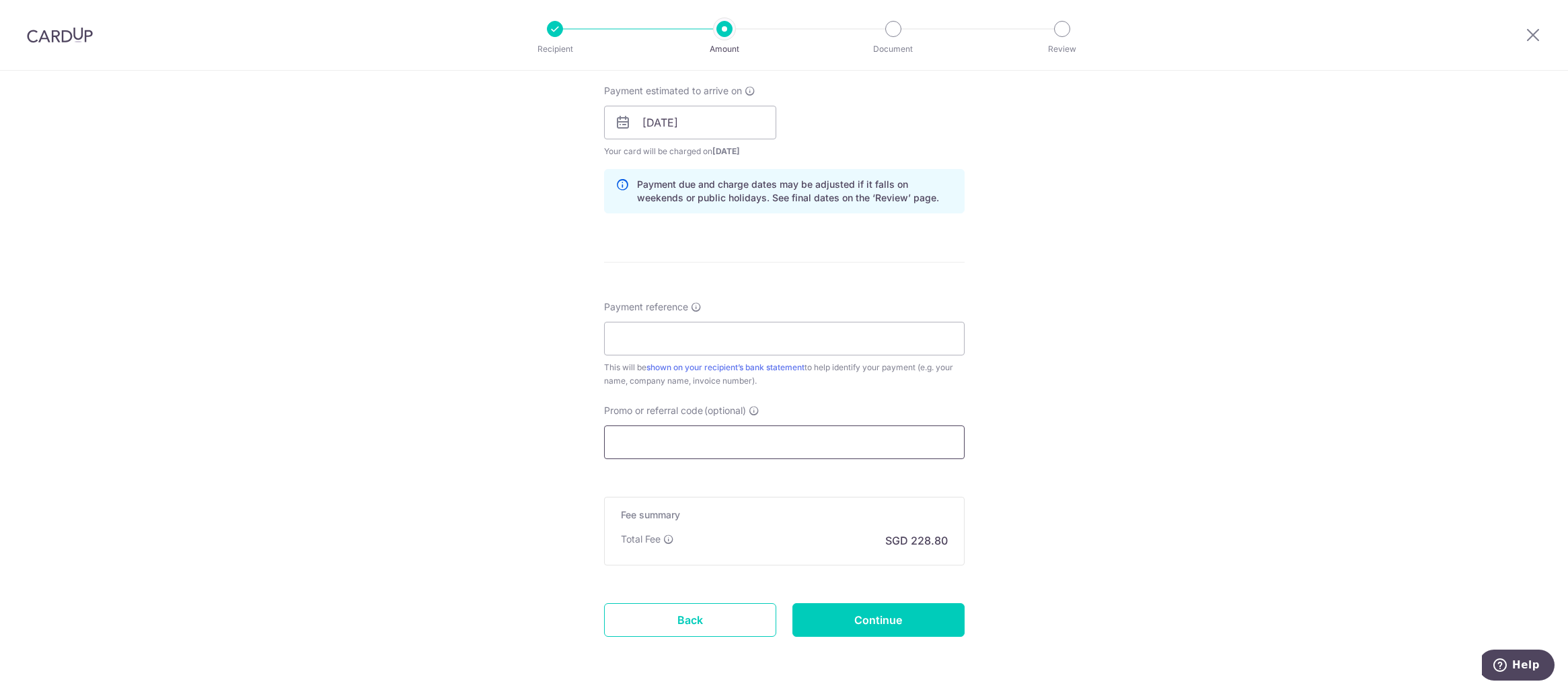
click at [750, 436] on input "Promo or referral code (optional)" at bounding box center [784, 442] width 360 height 33
paste input "OCBC155"
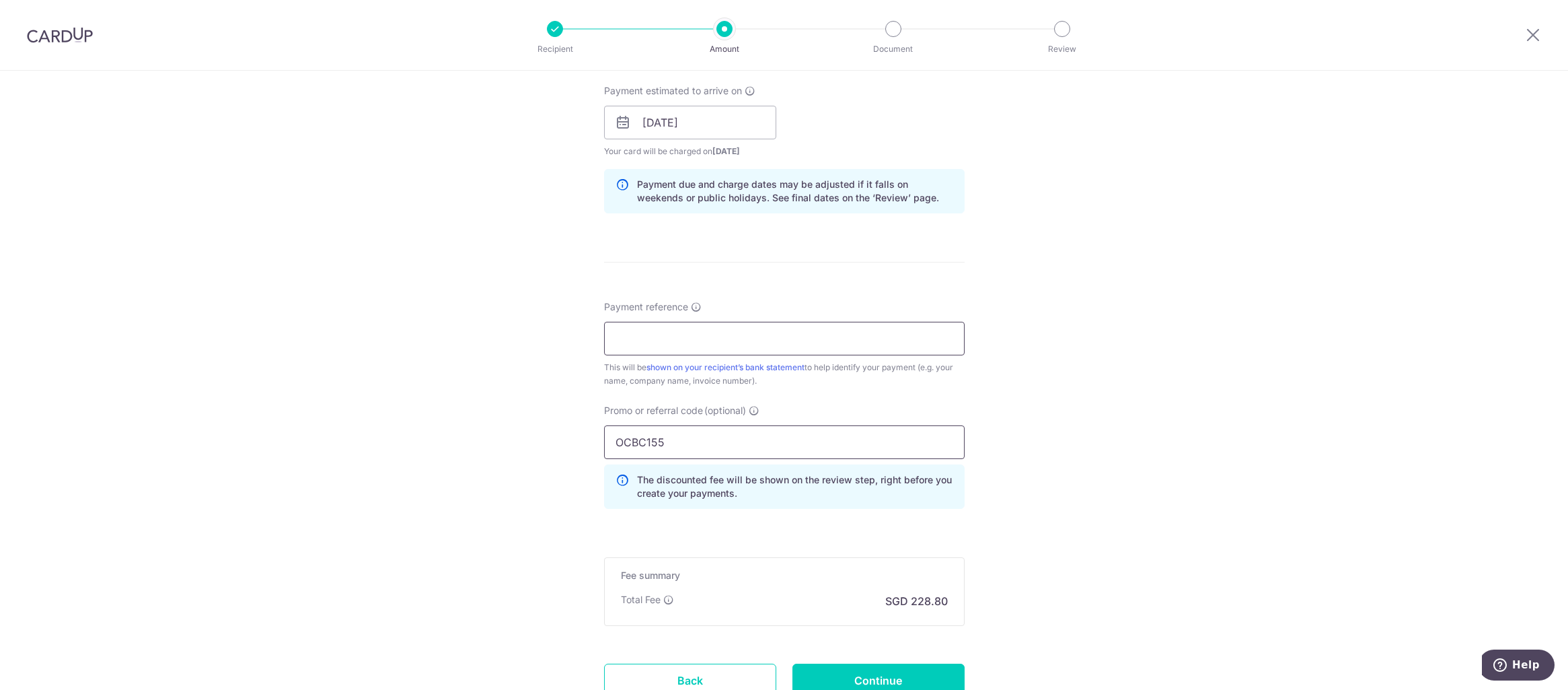
type input "OCBC155"
click at [706, 341] on input "Payment reference" at bounding box center [784, 338] width 360 height 33
type input "sm2583"
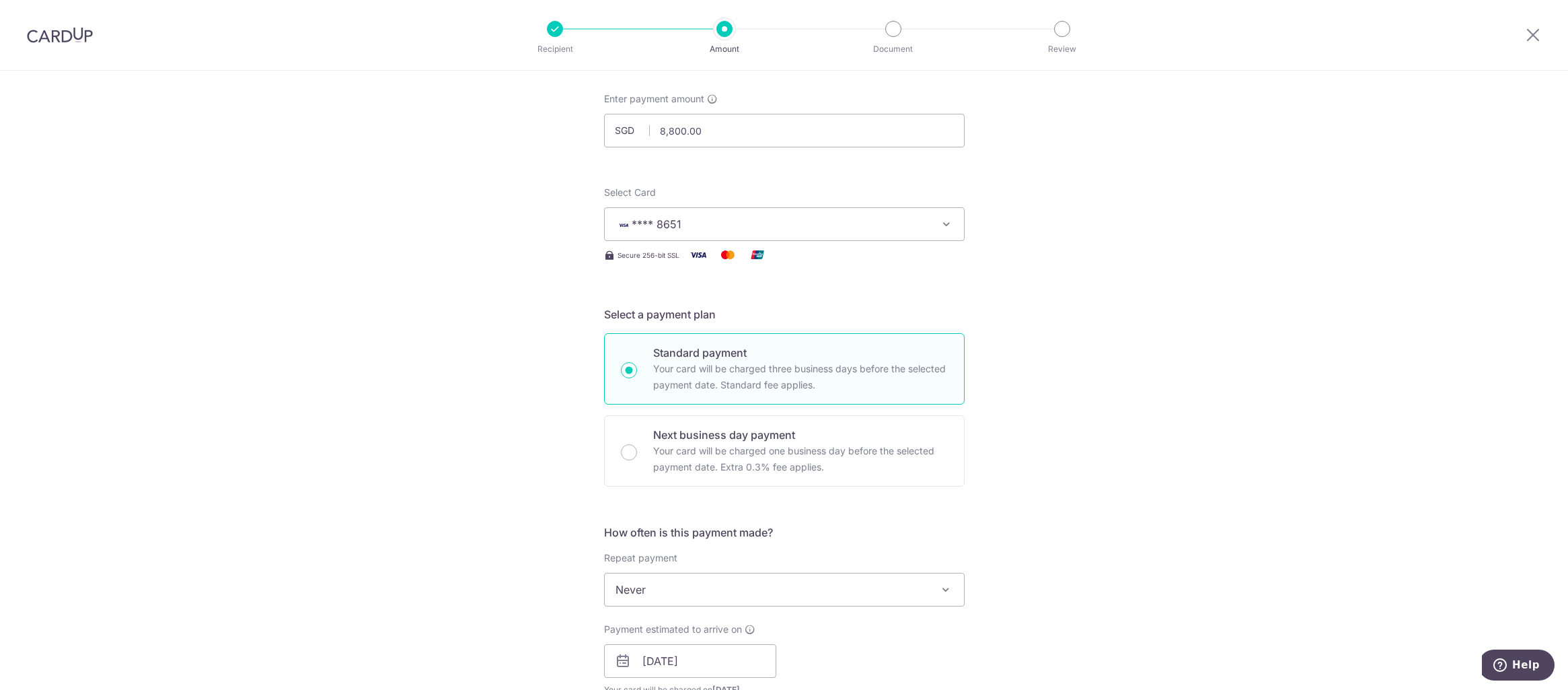
scroll to position [714, 0]
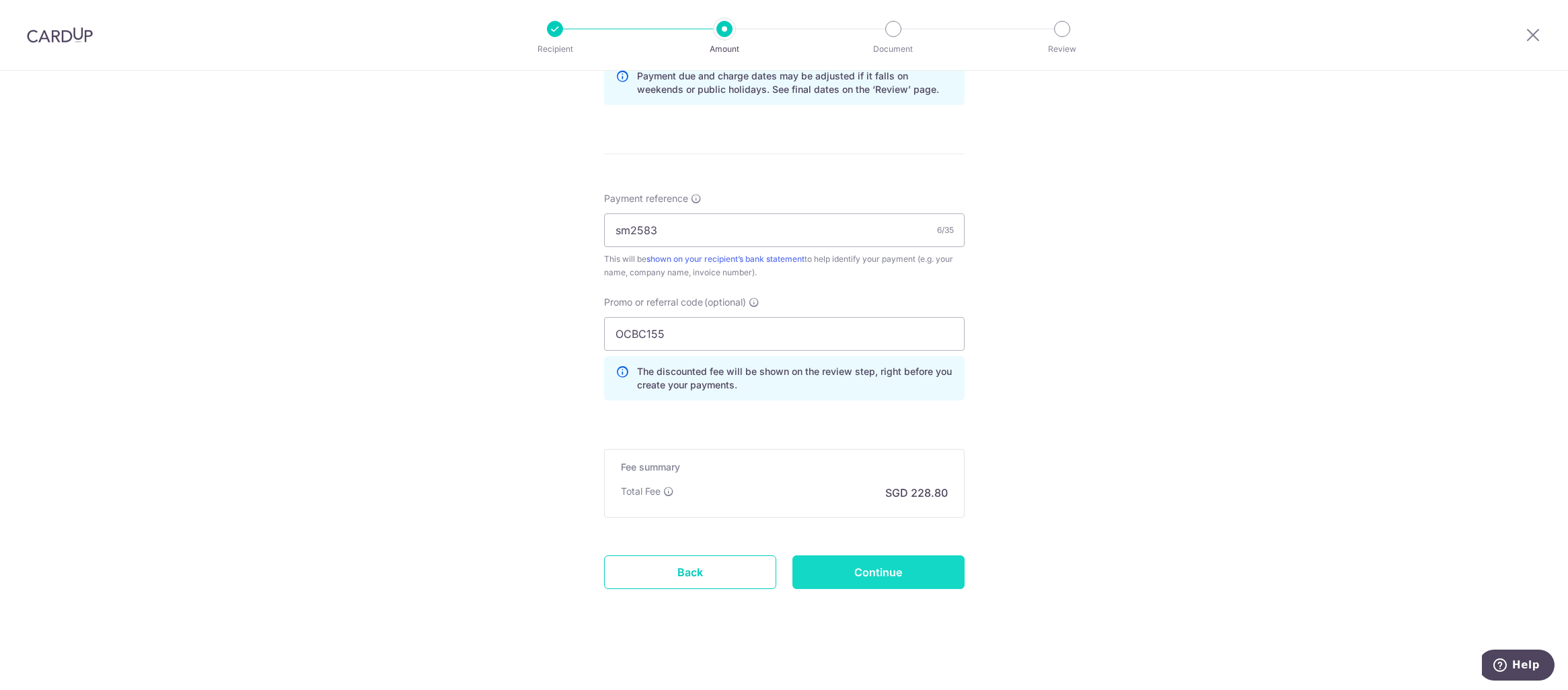
click at [855, 570] on input "Continue" at bounding box center [877, 572] width 172 height 33
type input "Create Schedule"
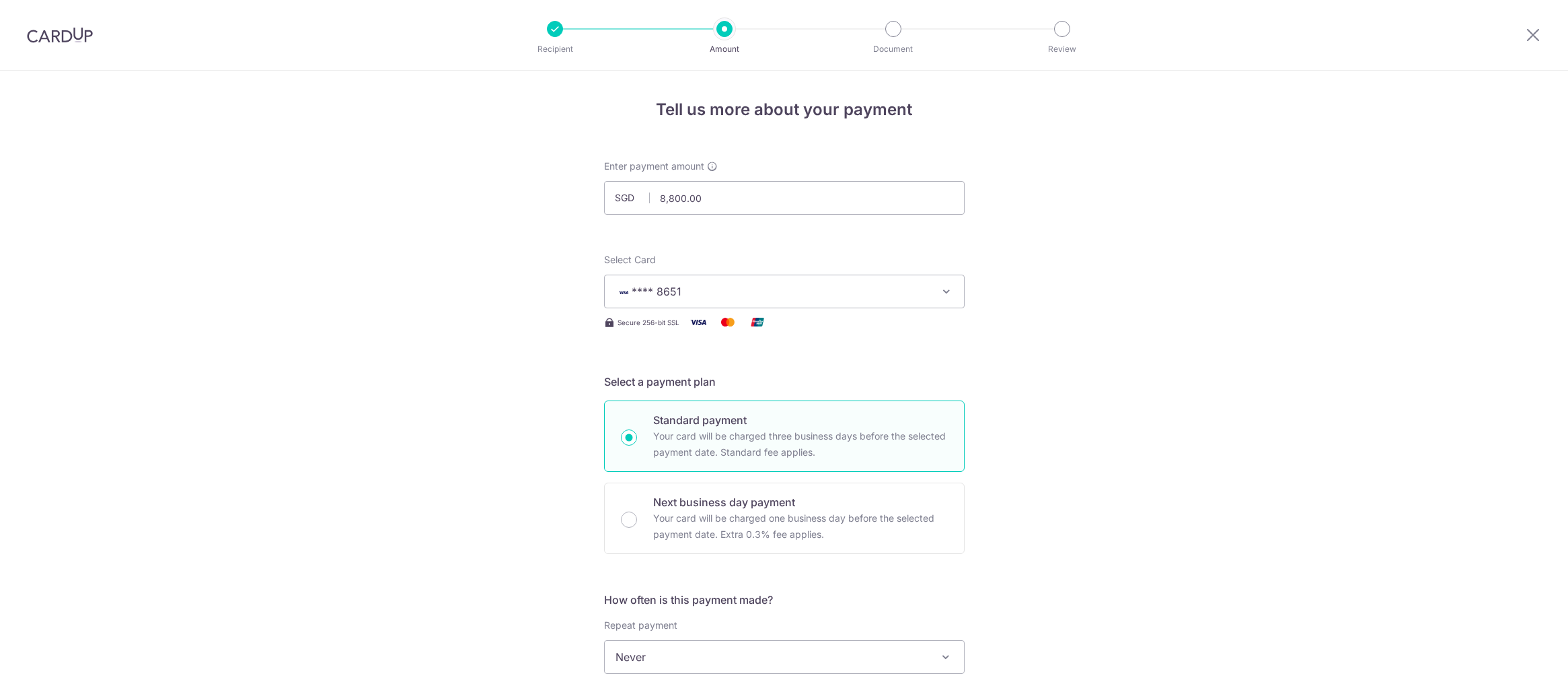
scroll to position [733, 0]
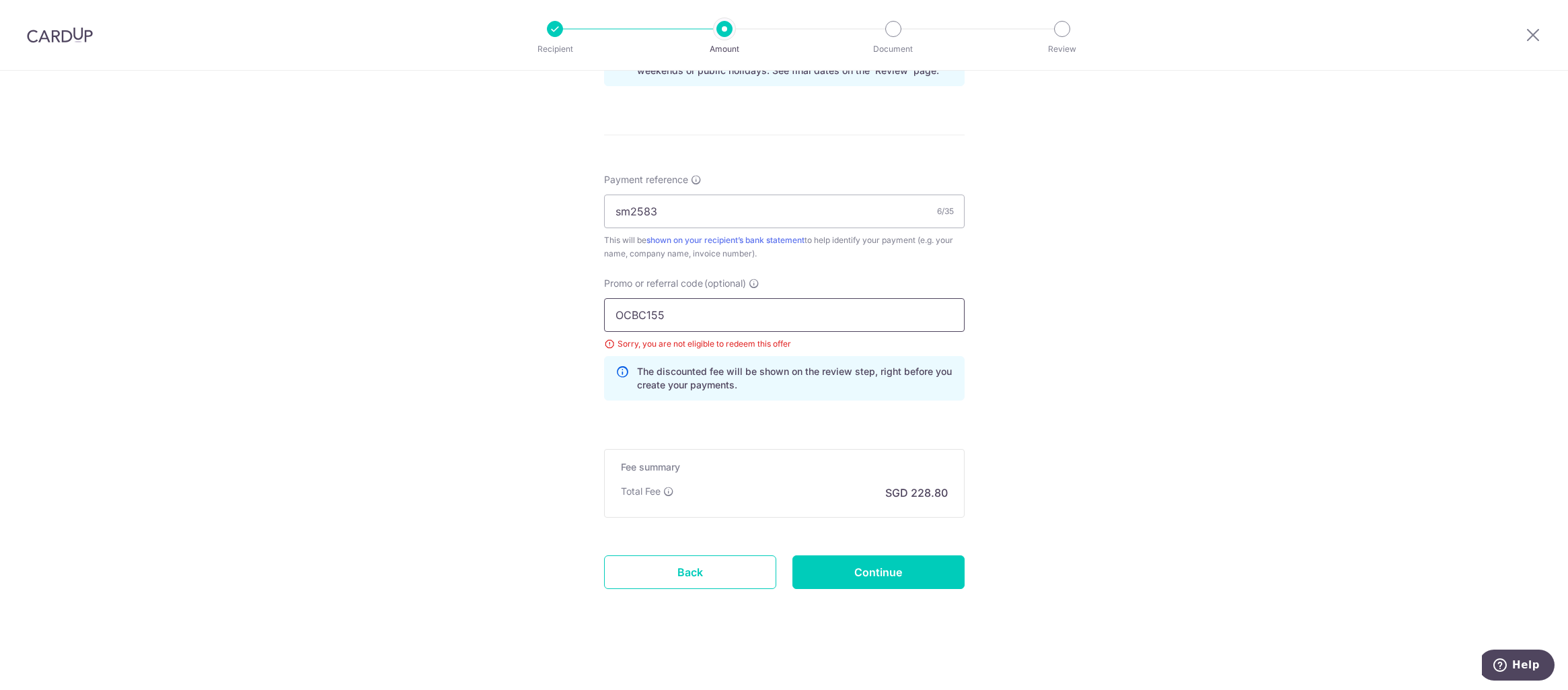
click at [642, 311] on input "OCBC155" at bounding box center [784, 315] width 360 height 33
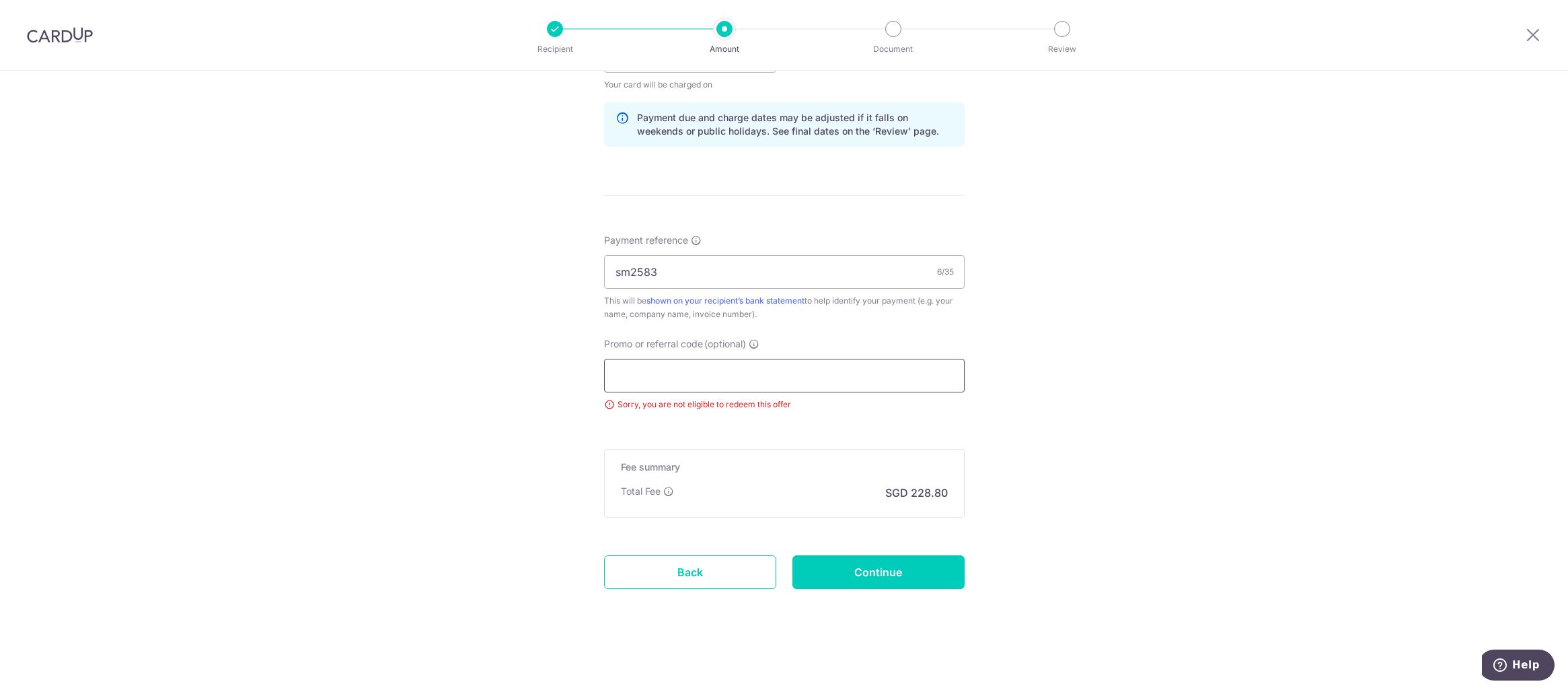
paste input "OFF225"
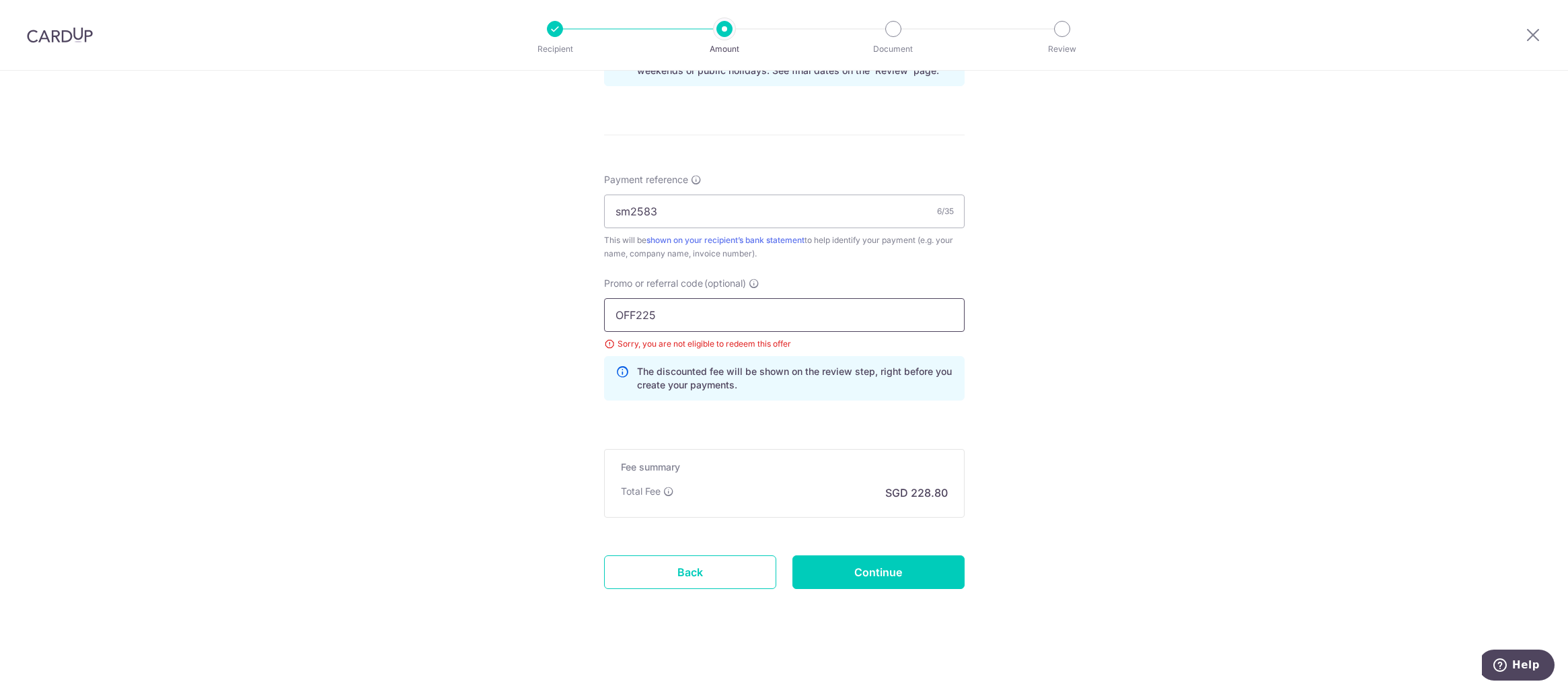
type input "OFF225"
click at [1015, 384] on div "Tell us more about your payment Enter payment amount SGD 8,800.00 8800.00 Selec…" at bounding box center [784, 13] width 1568 height 1351
click at [879, 563] on input "Continue" at bounding box center [877, 572] width 172 height 33
type input "Update Schedule"
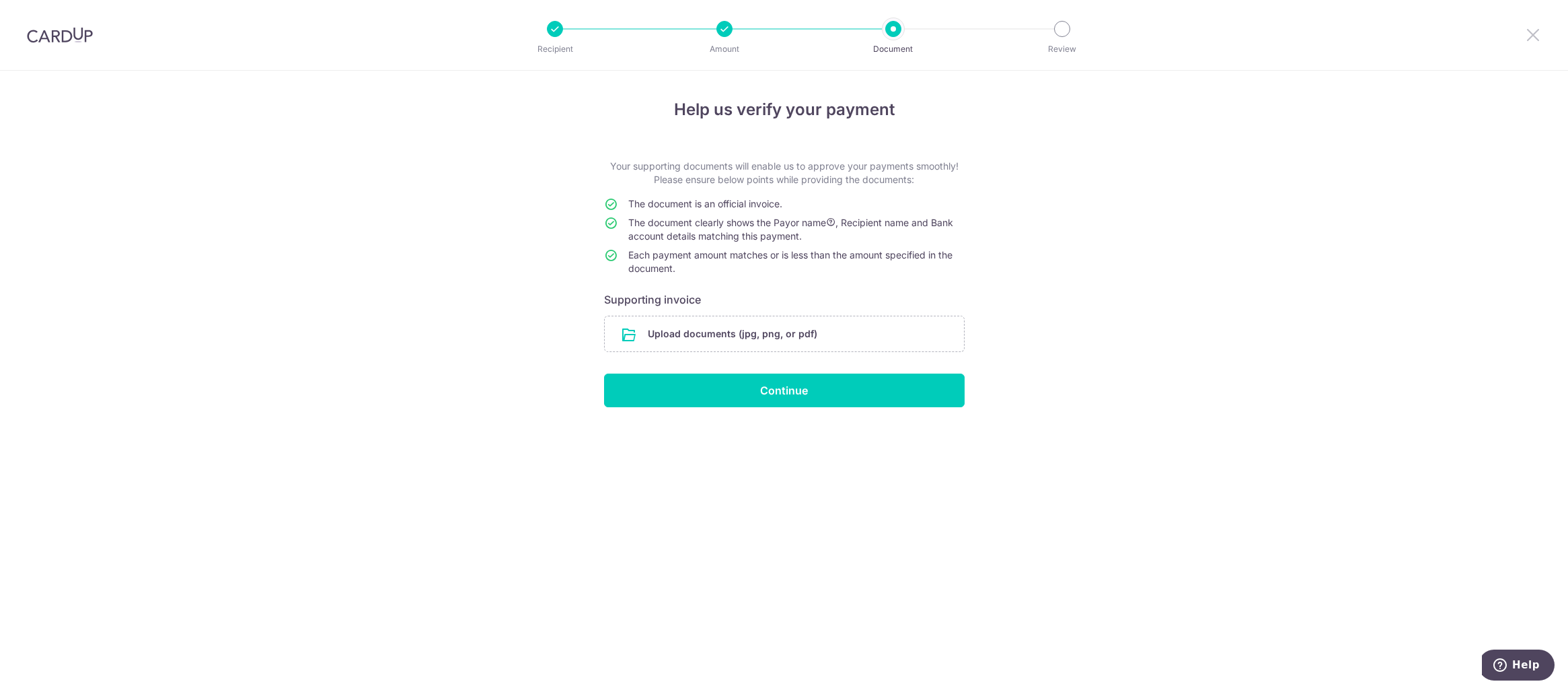
drag, startPoint x: 1531, startPoint y: 42, endPoint x: 834, endPoint y: 59, distance: 697.2
click at [1531, 42] on icon at bounding box center [1532, 34] width 16 height 17
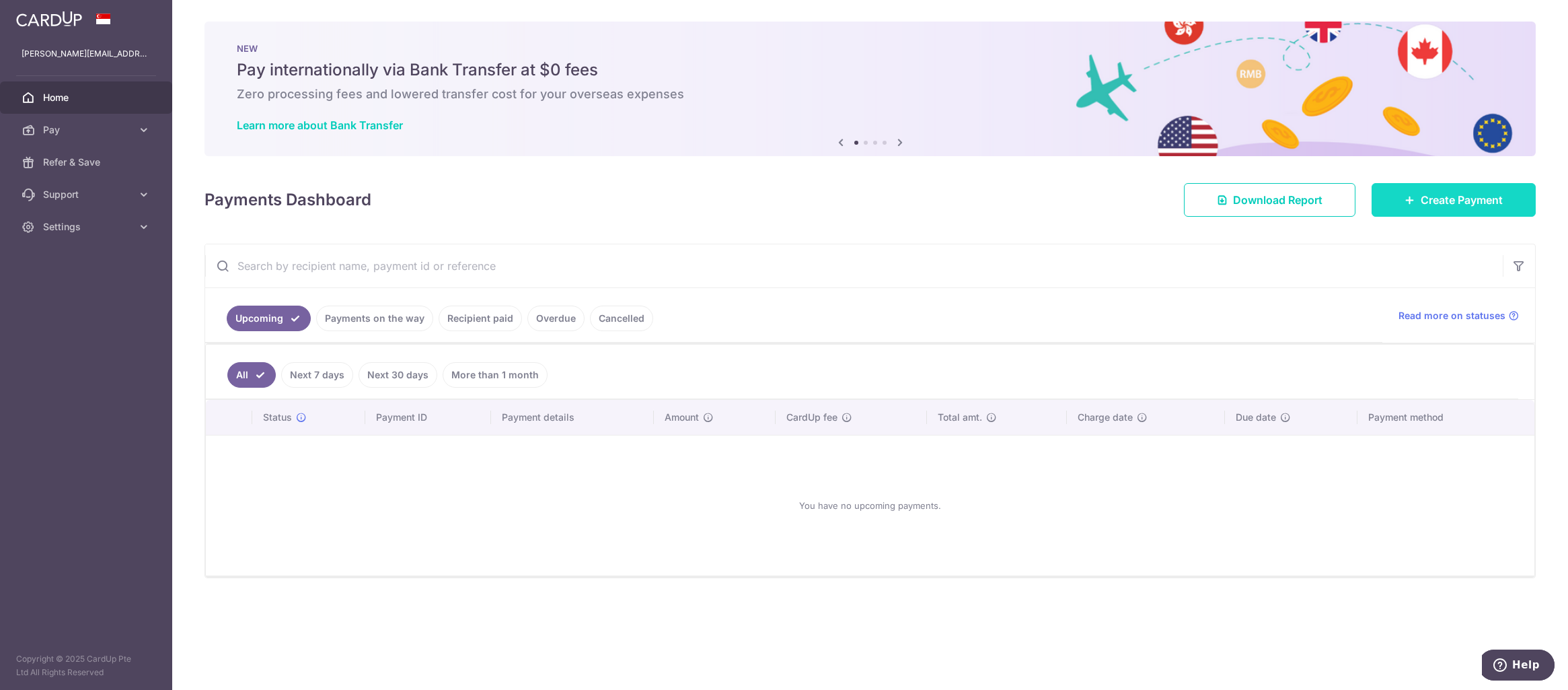
click at [1432, 194] on span "Create Payment" at bounding box center [1461, 199] width 82 height 16
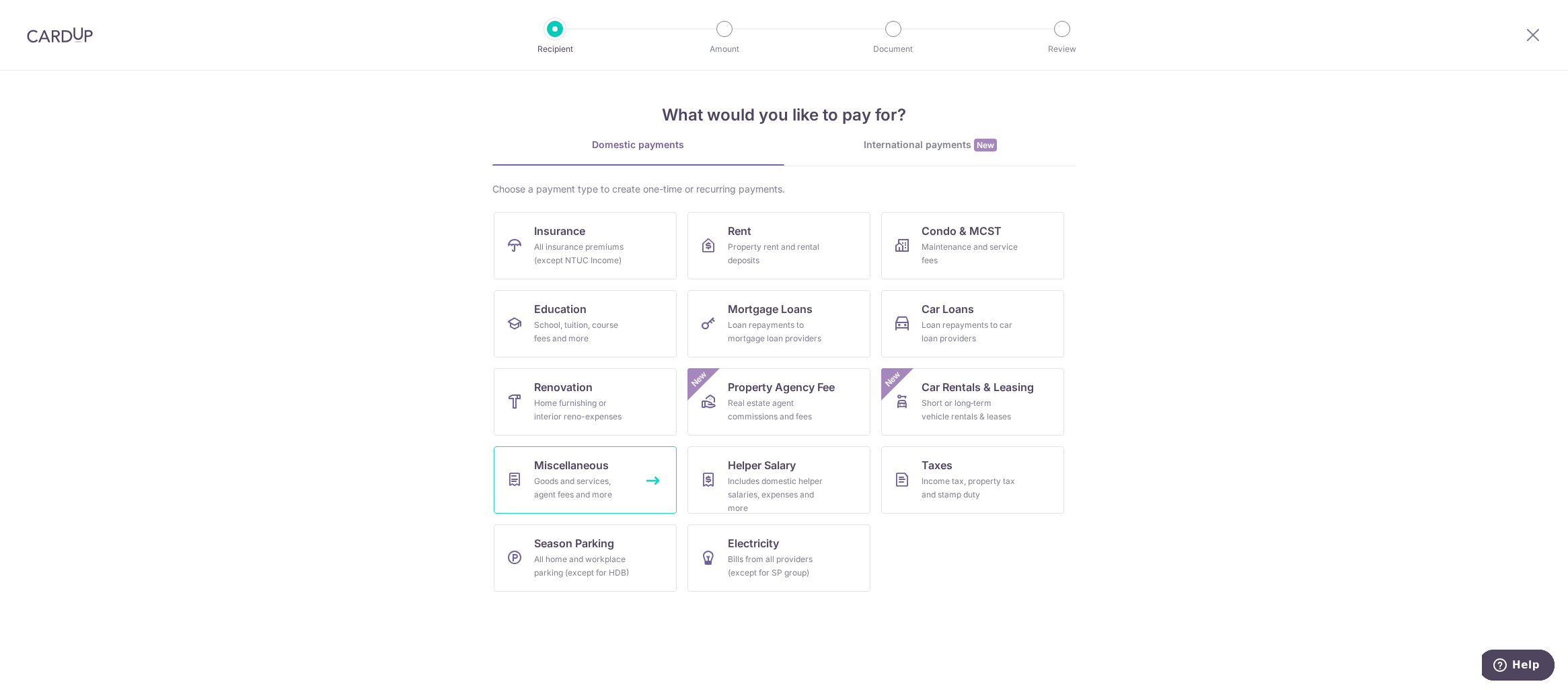
click at [599, 482] on div "Goods and services, agent fees and more" at bounding box center [582, 488] width 97 height 27
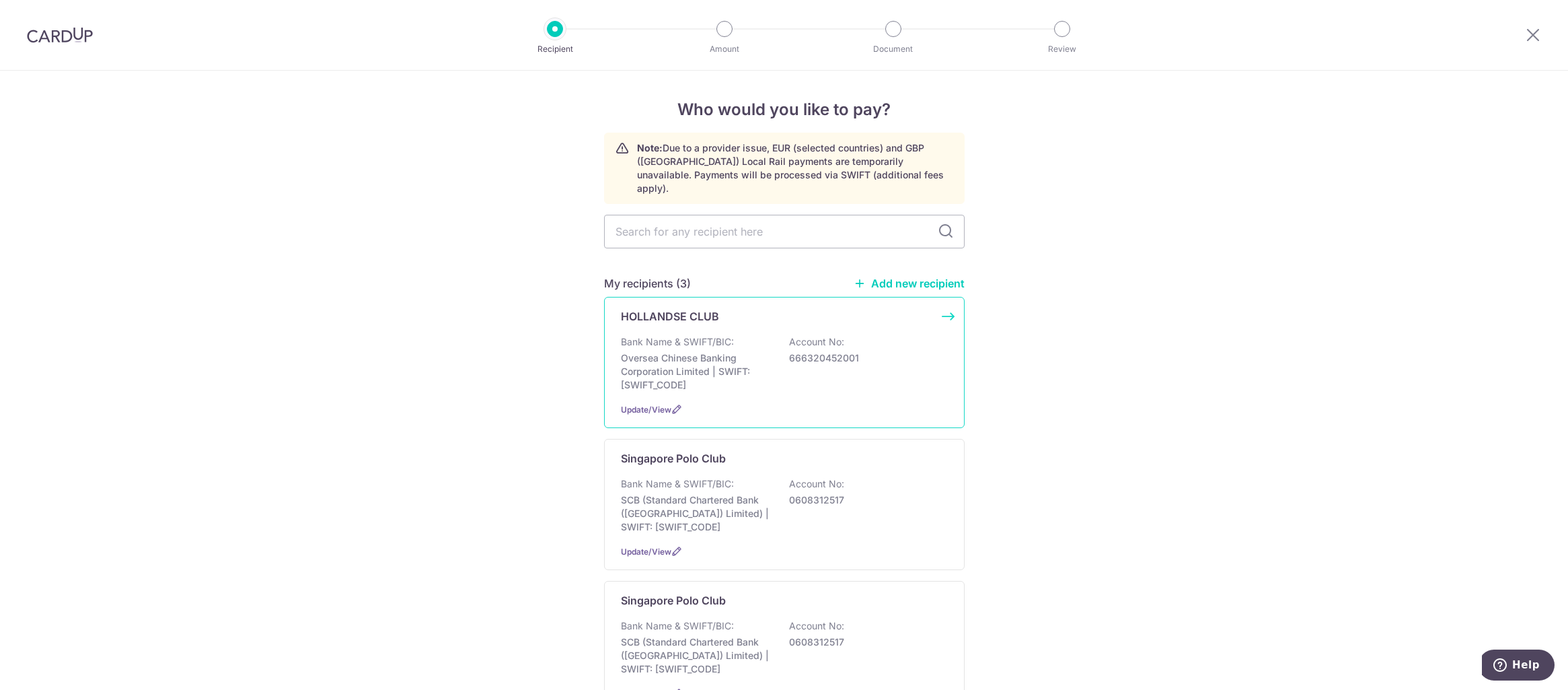
click at [705, 317] on div "HOLLANDSE CLUB Bank Name & SWIFT/BIC: Oversea Chinese Banking Corporation Limit…" at bounding box center [784, 361] width 360 height 131
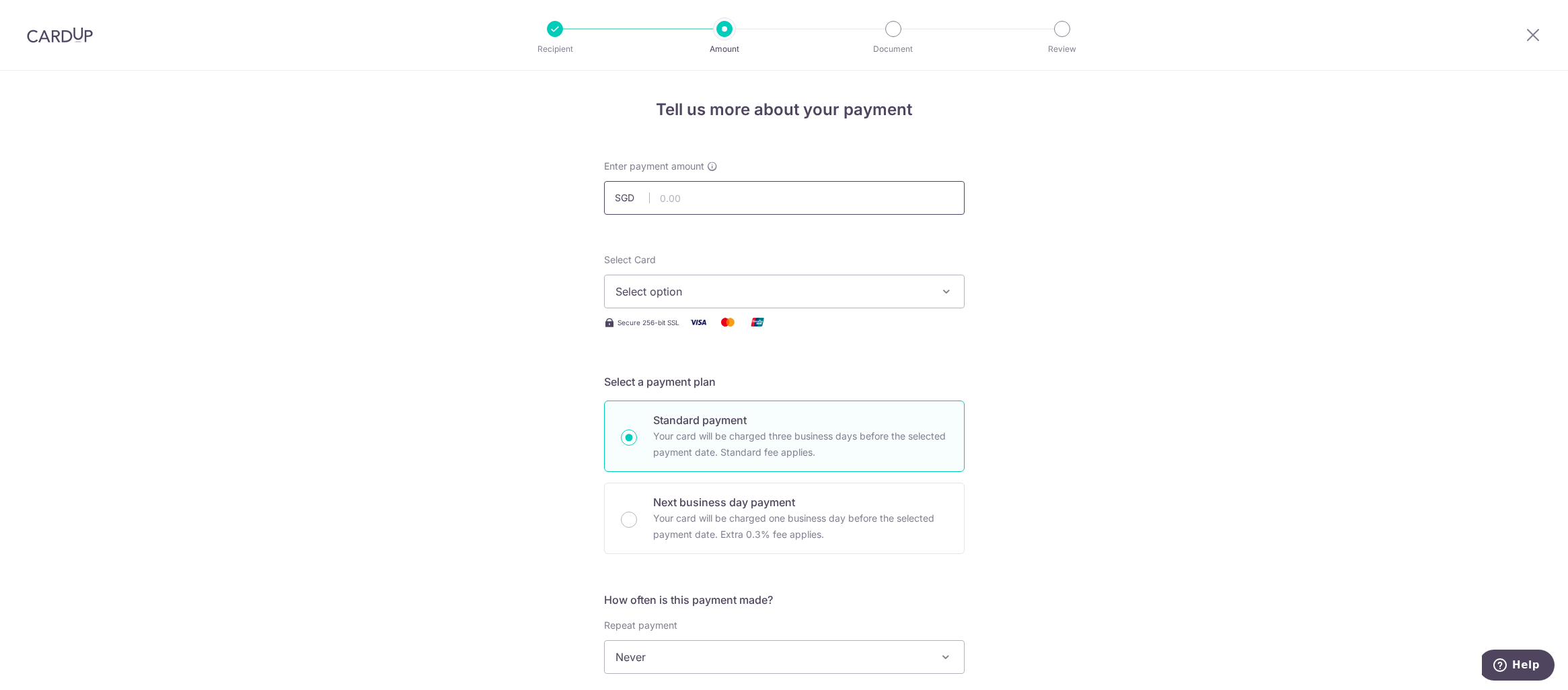
click at [684, 200] on input "text" at bounding box center [784, 198] width 360 height 33
type input "8800"
type input "8,800.00"
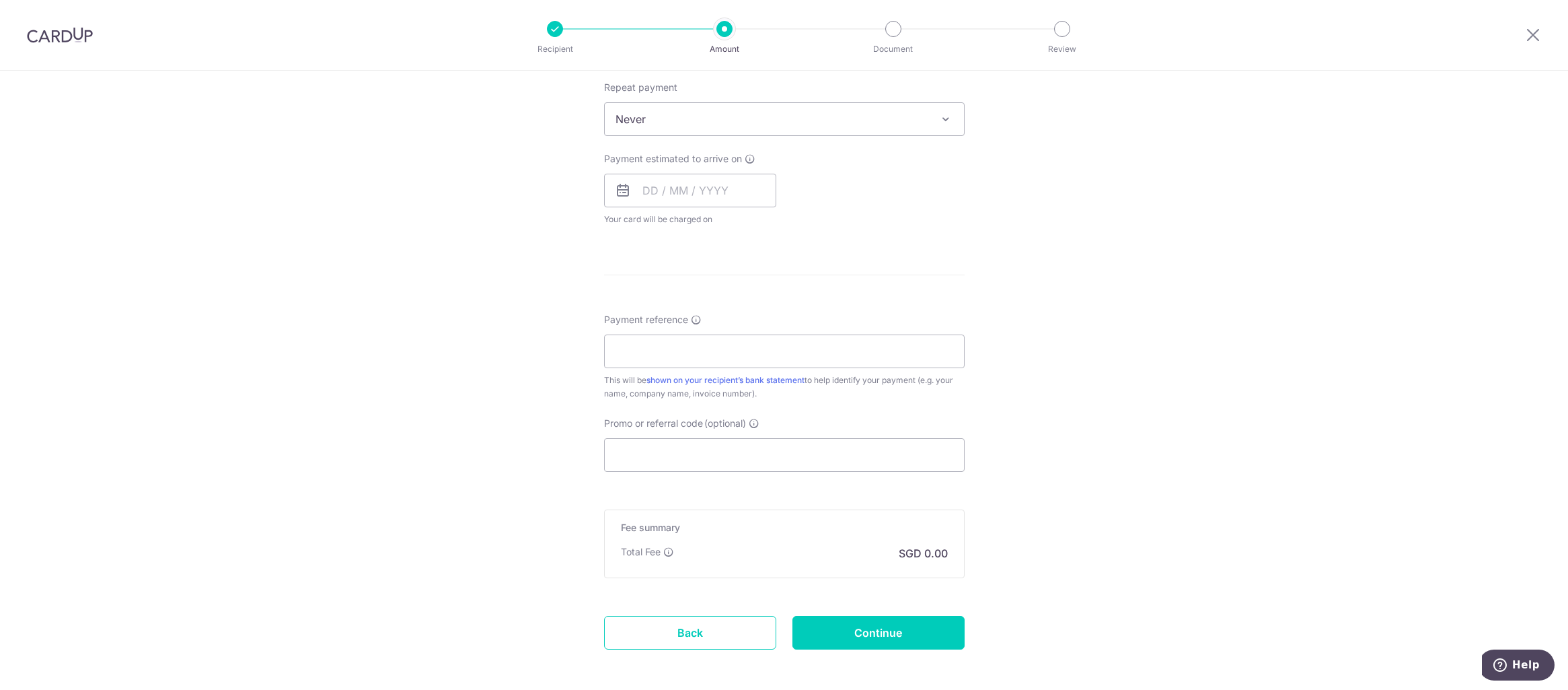
scroll to position [539, 0]
click at [689, 447] on input "Promo or referral code (optional)" at bounding box center [784, 454] width 360 height 33
paste input "OFF225"
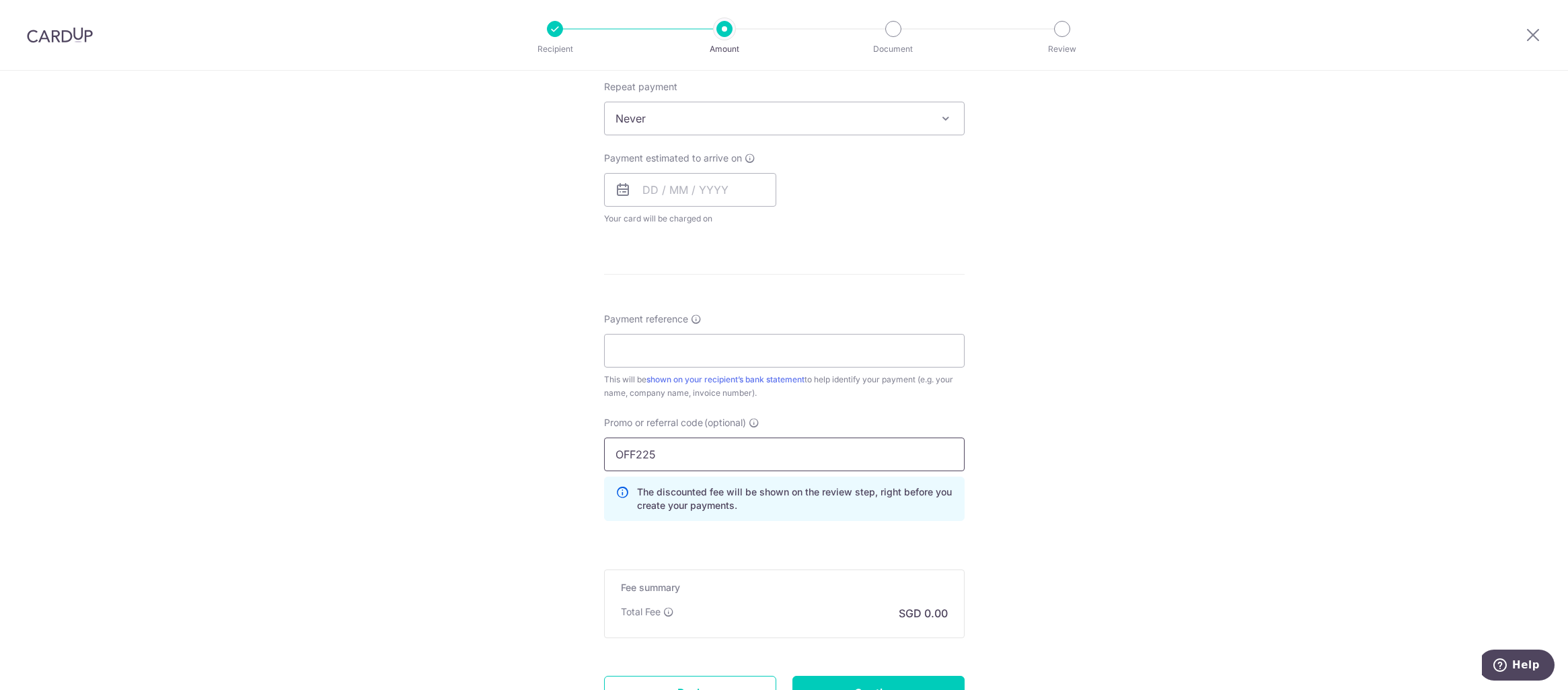
type input "OFF225"
click at [1045, 378] on div "Tell us more about your payment Enter payment amount SGD 8,800.00 8800.00 Selec…" at bounding box center [784, 172] width 1568 height 1278
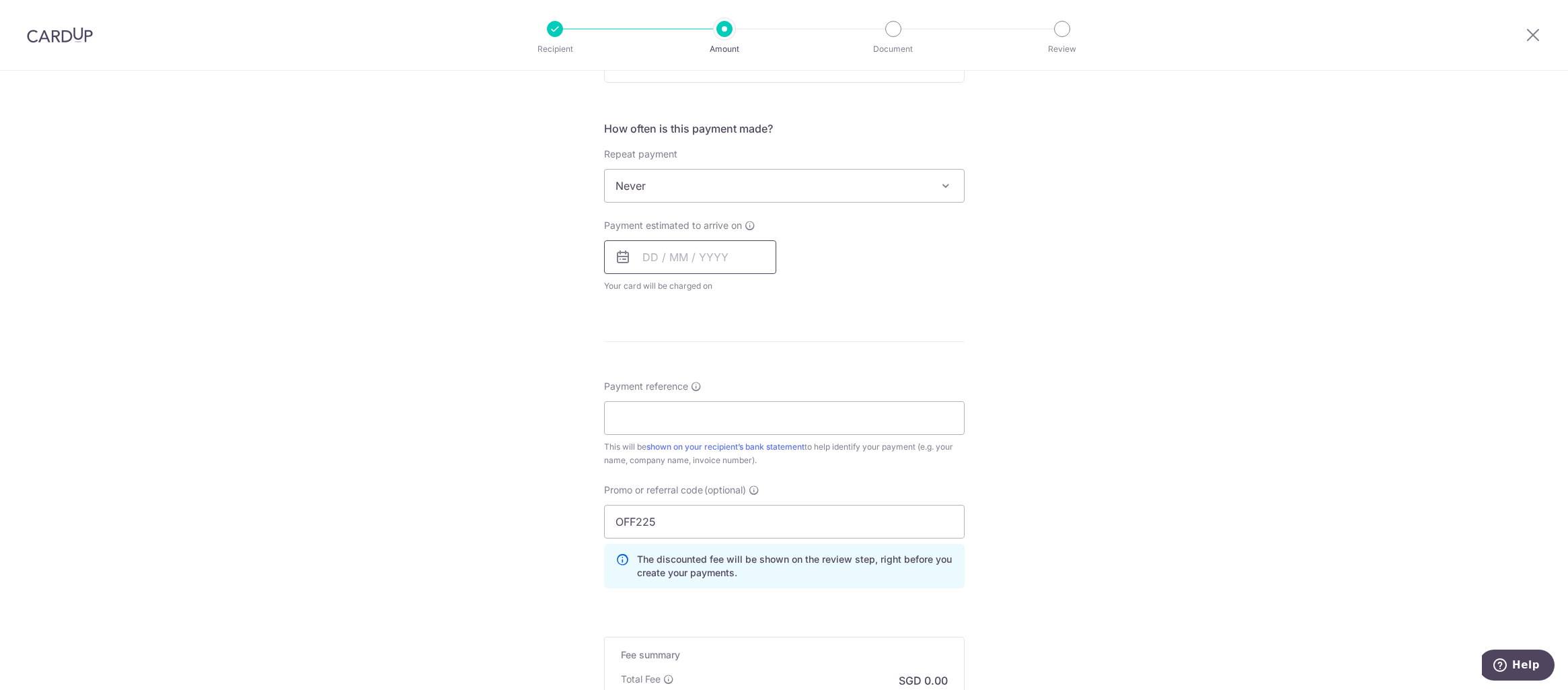
click at [679, 255] on input "text" at bounding box center [690, 257] width 172 height 33
click at [836, 238] on div "Payment estimated to arrive on Prev Next Sep Oct Nov Dec 2025 2026 2027 2028 20…" at bounding box center [784, 255] width 377 height 74
click at [722, 254] on input "text" at bounding box center [690, 257] width 172 height 33
click at [933, 224] on div "Payment estimated to arrive on Prev Next Sep Oct Nov Dec 2025 2026 2027 2028 20…" at bounding box center [784, 255] width 377 height 74
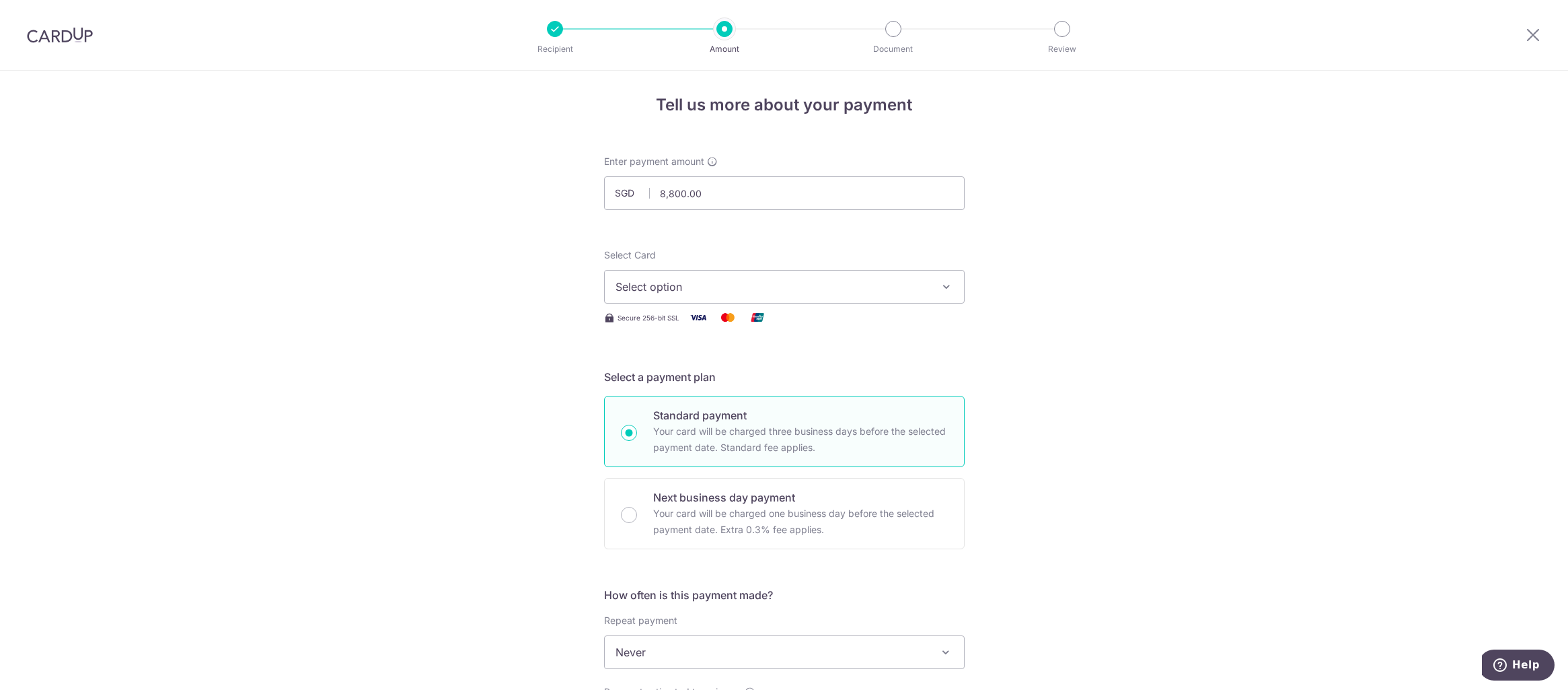
scroll to position [0, 0]
click at [811, 289] on span "Select option" at bounding box center [772, 291] width 314 height 16
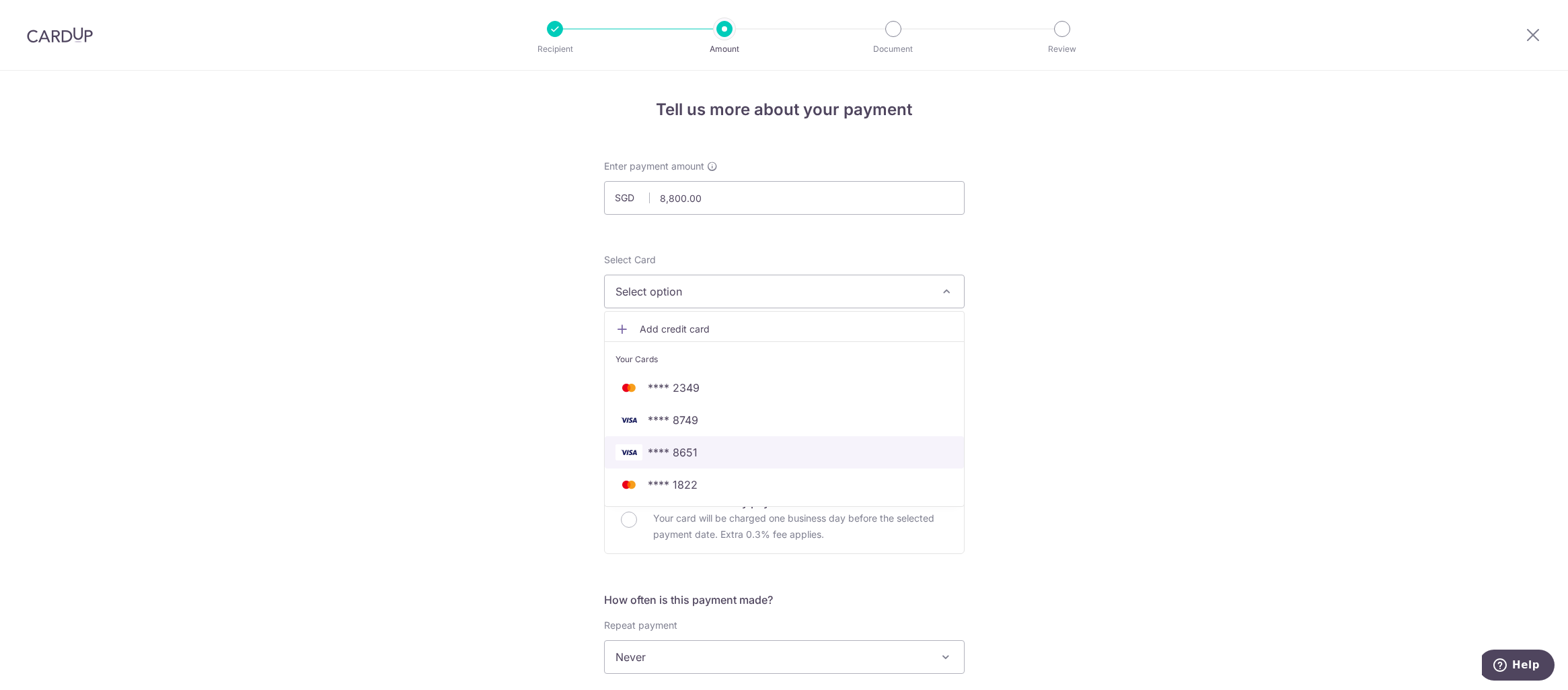
click at [693, 455] on span "**** 8651" at bounding box center [784, 451] width 338 height 16
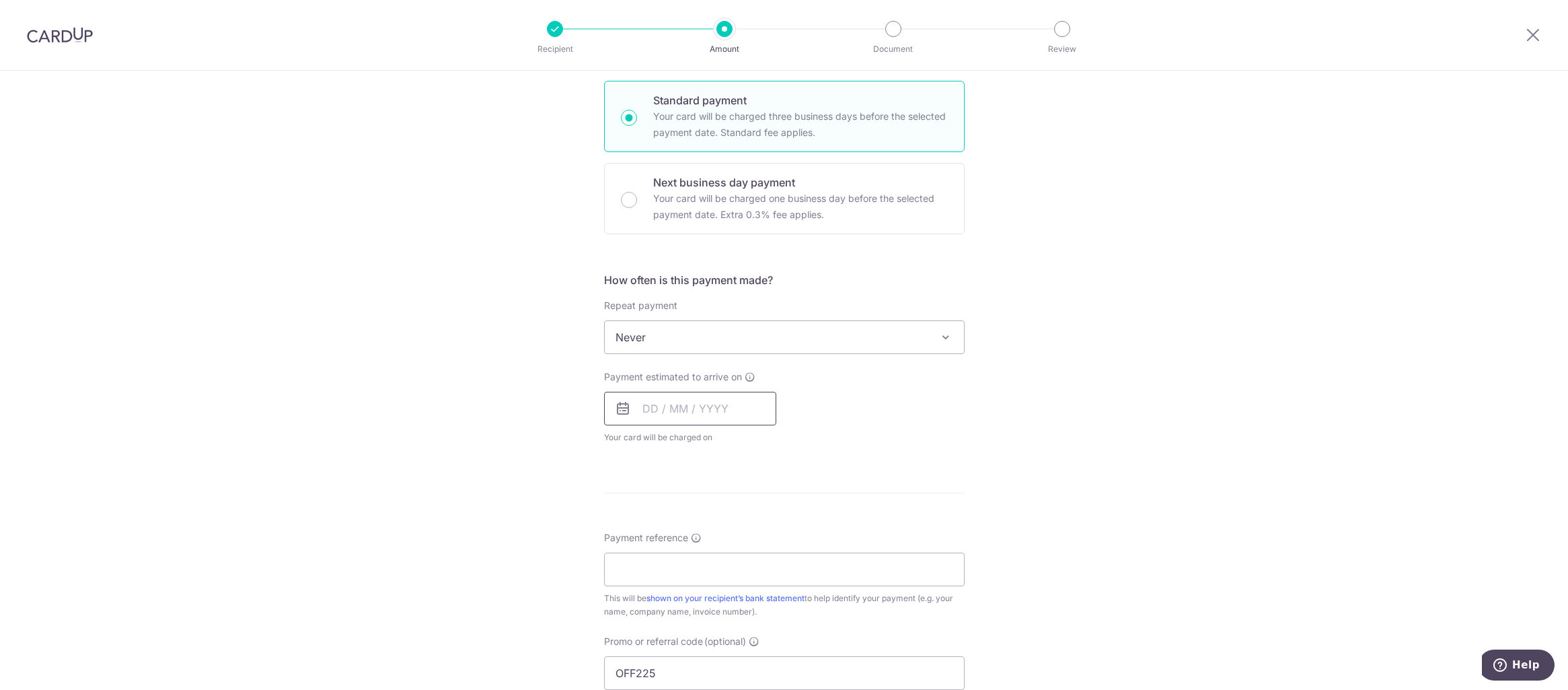
scroll to position [336, 0]
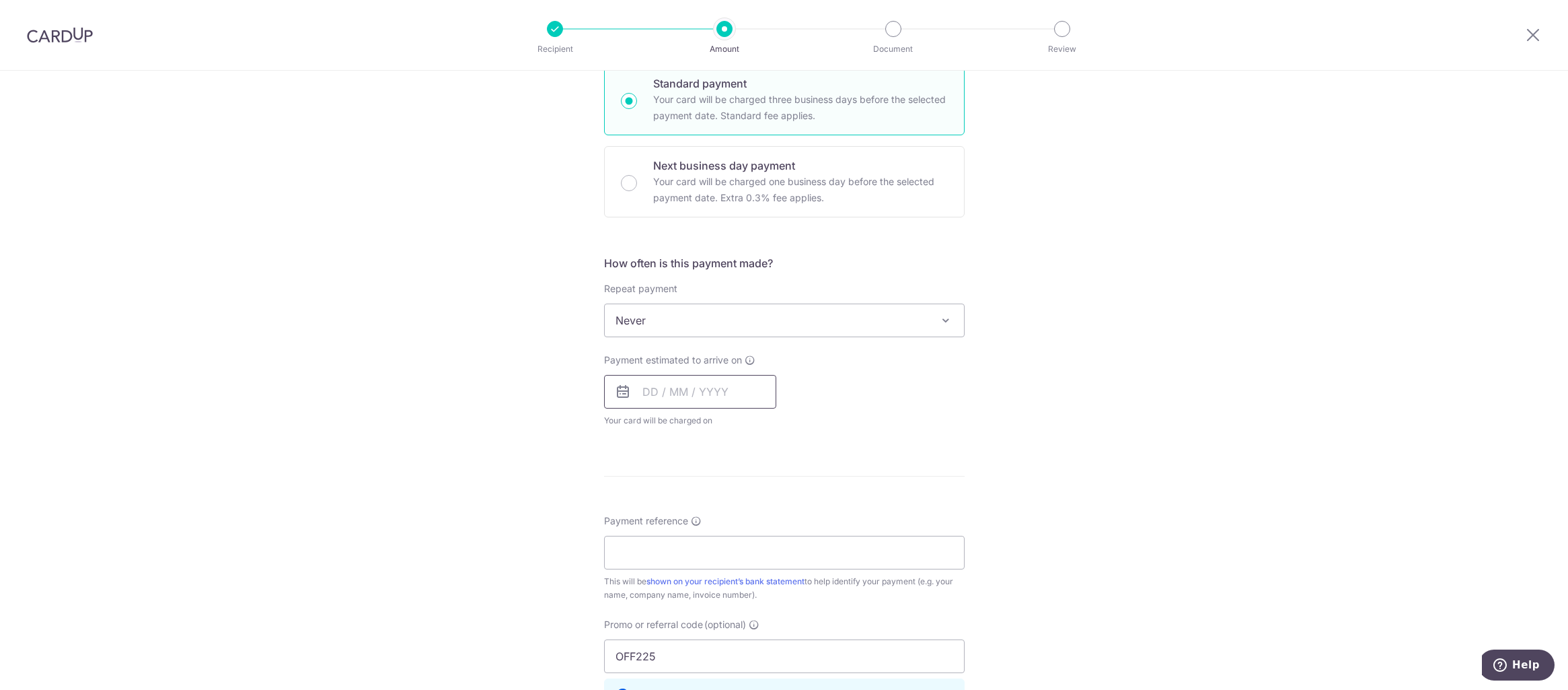
click at [723, 407] on input "text" at bounding box center [690, 391] width 172 height 33
drag, startPoint x: 758, startPoint y: 514, endPoint x: 1043, endPoint y: 453, distance: 291.5
click at [758, 514] on link "12" at bounding box center [766, 514] width 21 height 21
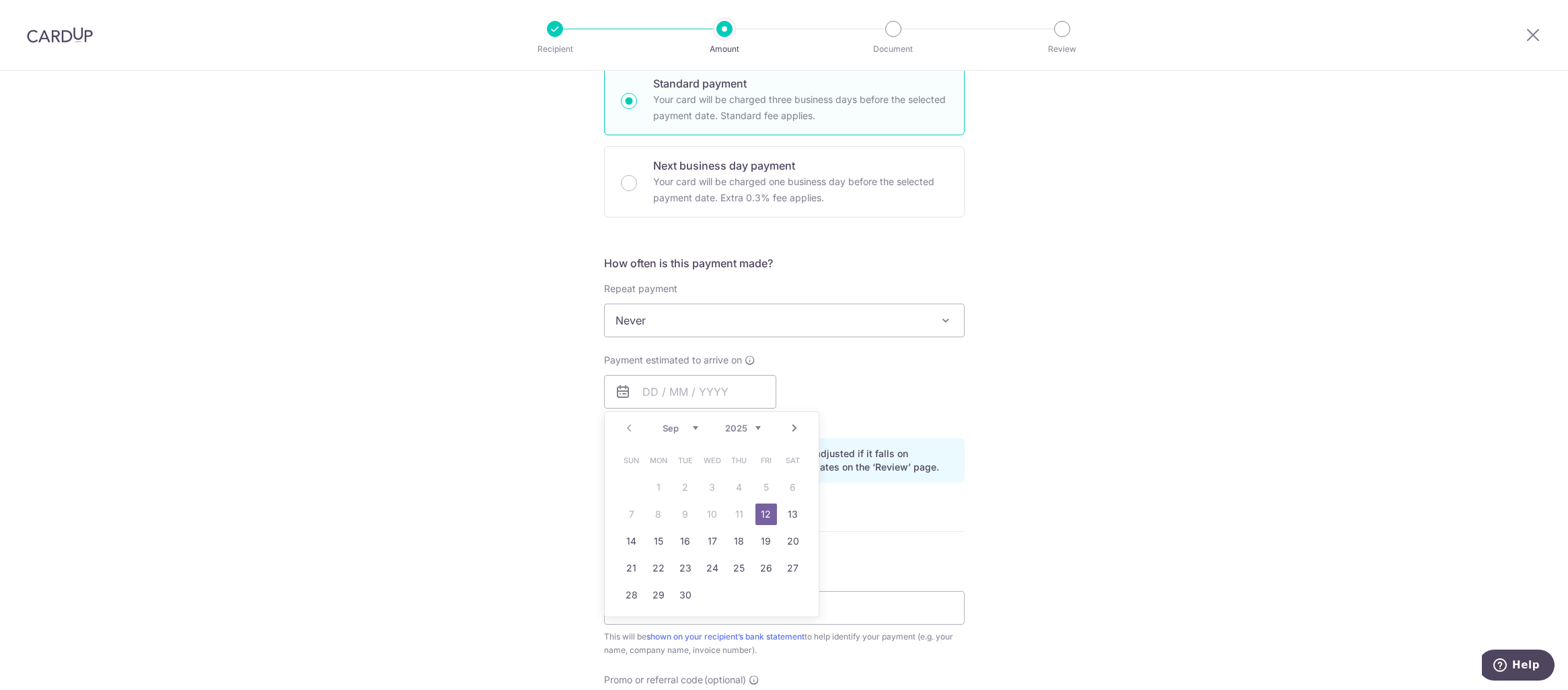
type input "[DATE]"
click at [1043, 453] on div "Tell us more about your payment Enter payment amount SGD 8,800.00 8800.00 Selec…" at bounding box center [784, 400] width 1568 height 1333
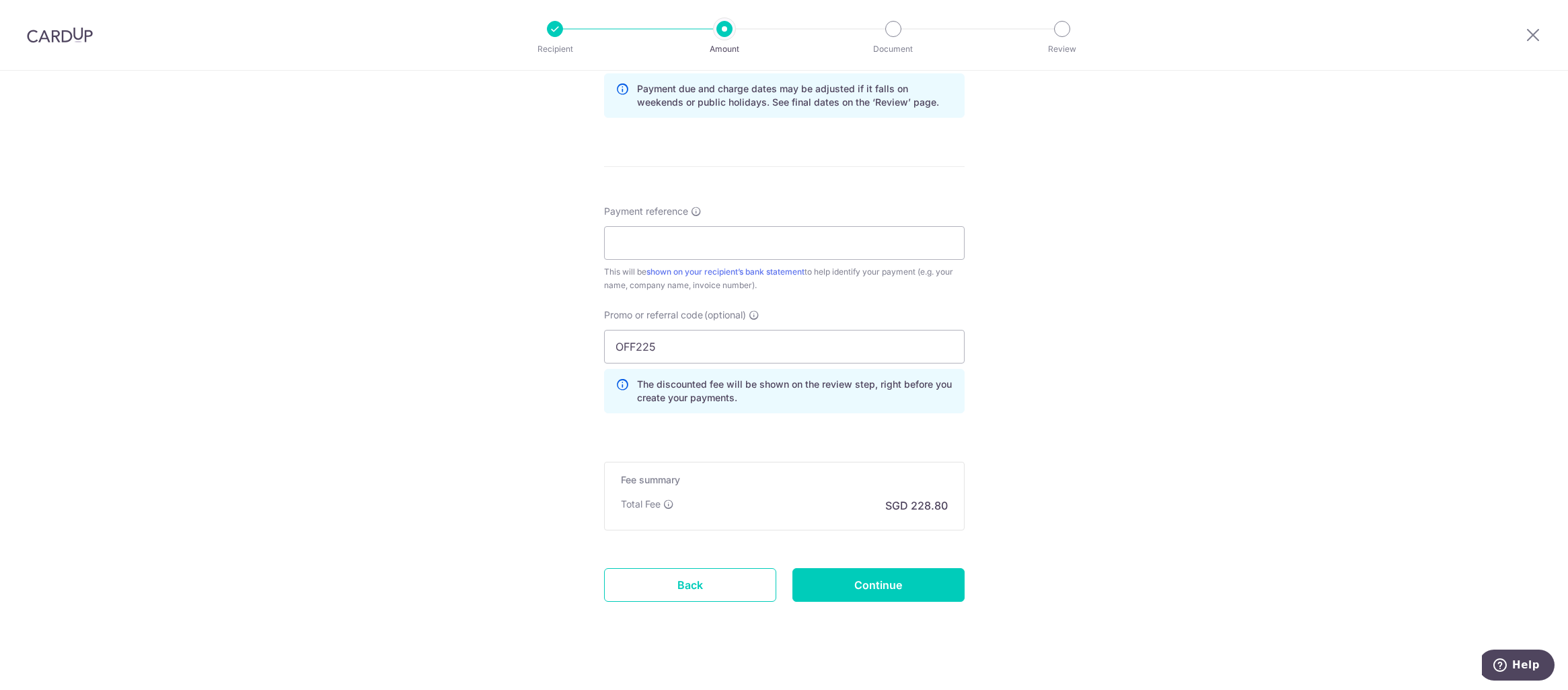
scroll to position [714, 0]
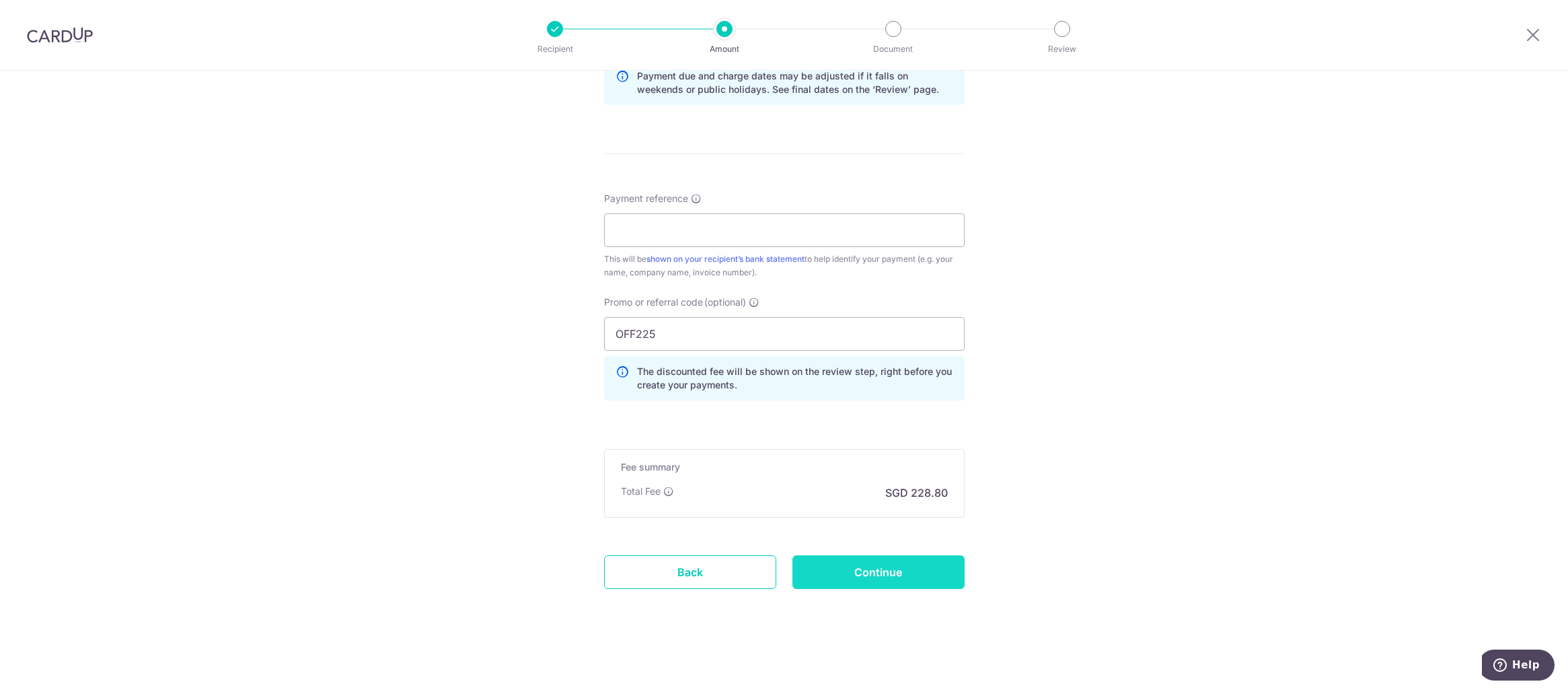
click at [867, 577] on input "Continue" at bounding box center [877, 572] width 172 height 33
type input "Create Schedule"
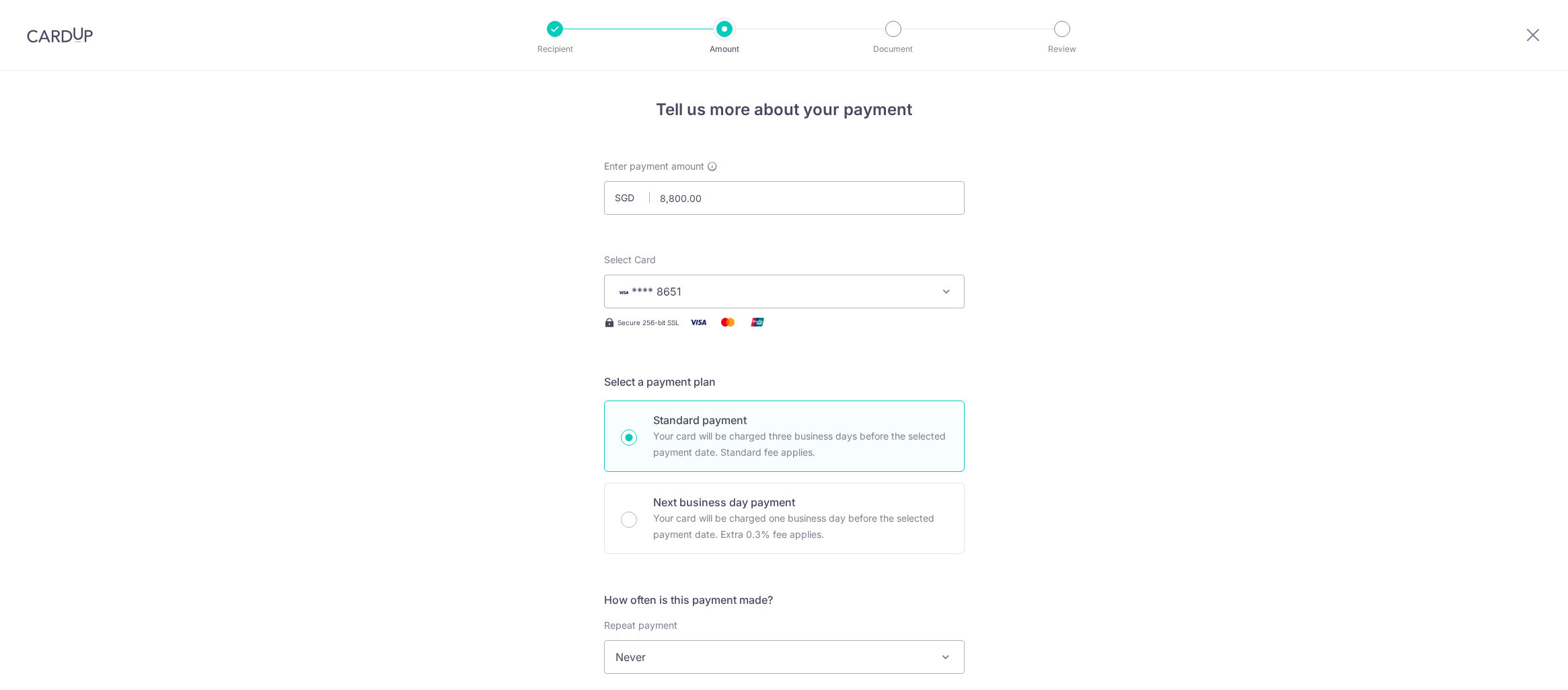
scroll to position [733, 0]
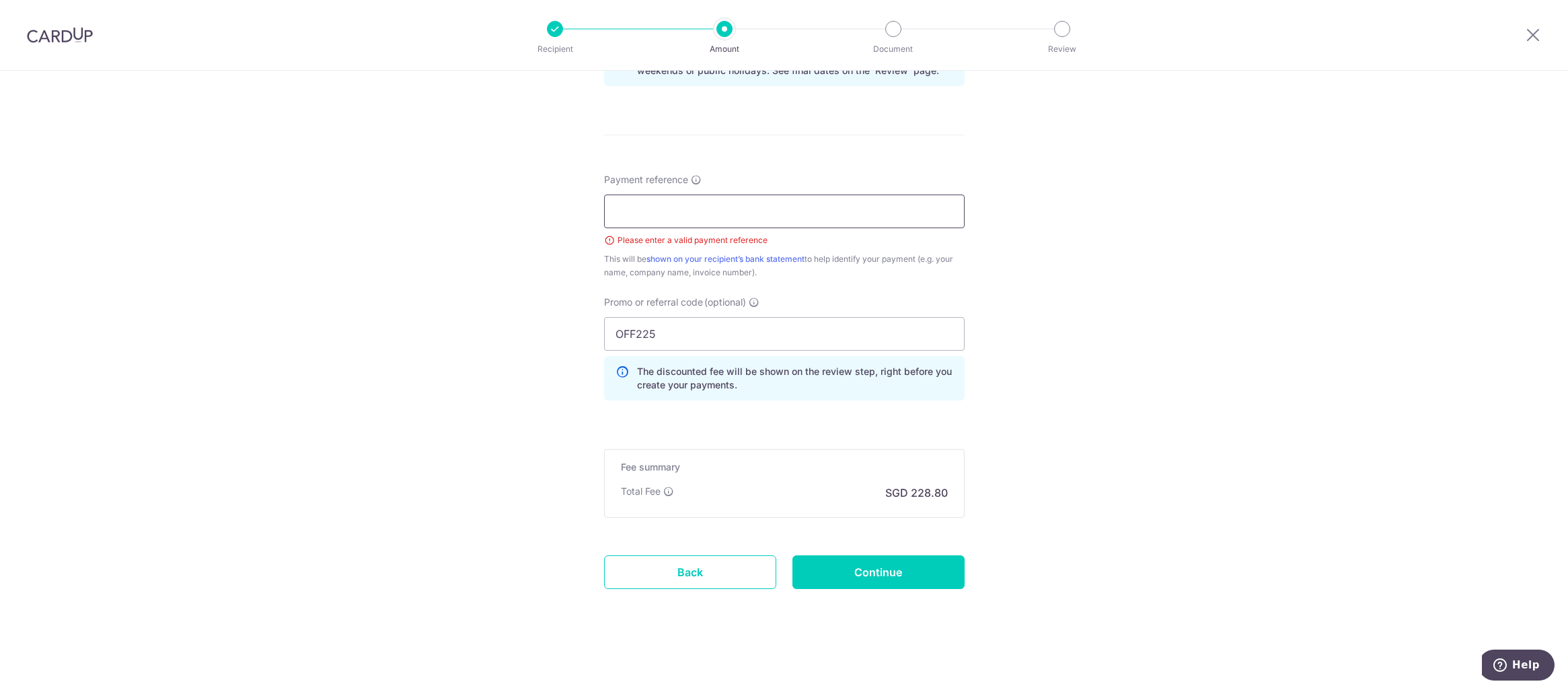
click at [718, 215] on input "Payment reference" at bounding box center [784, 211] width 360 height 33
type input "sm2583"
click at [899, 573] on input "Continue" at bounding box center [877, 572] width 172 height 33
type input "Create Schedule"
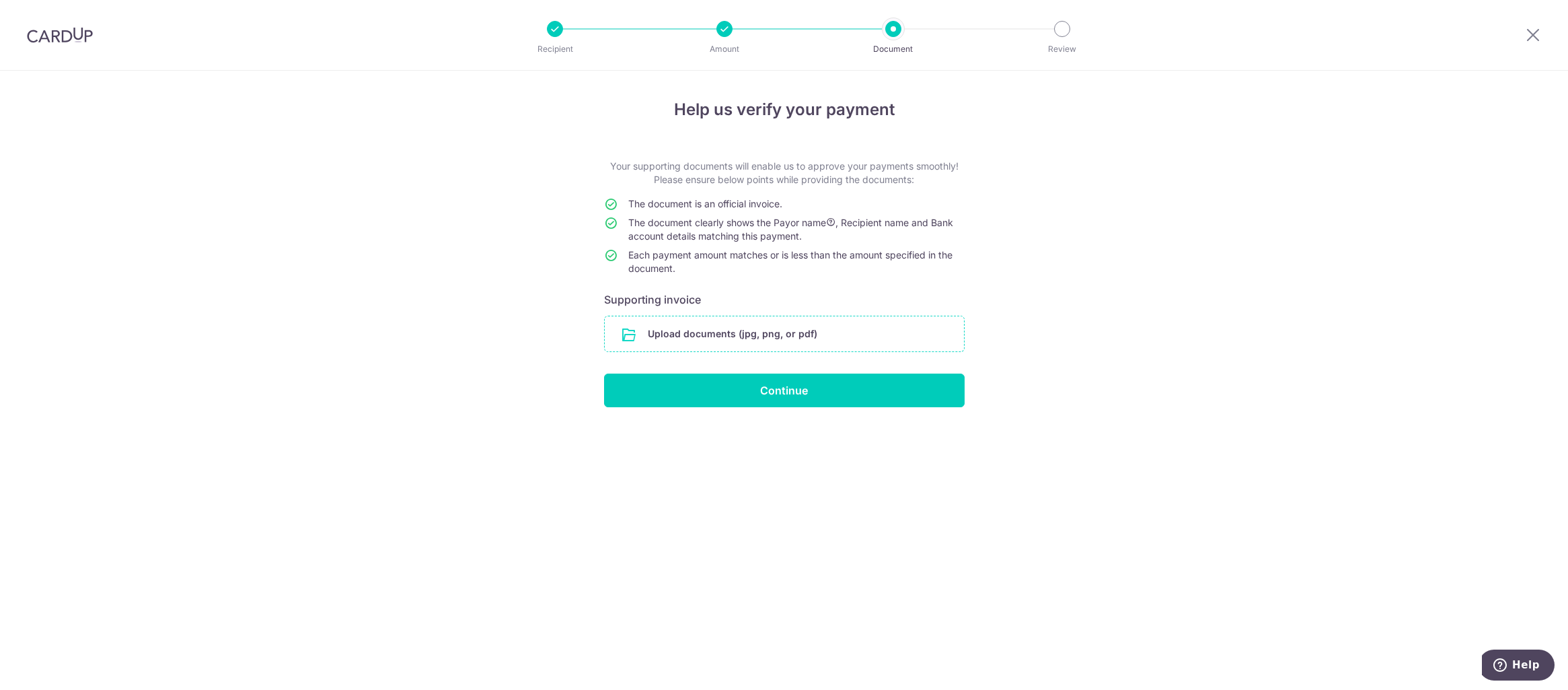
click at [885, 319] on input "file" at bounding box center [784, 333] width 359 height 35
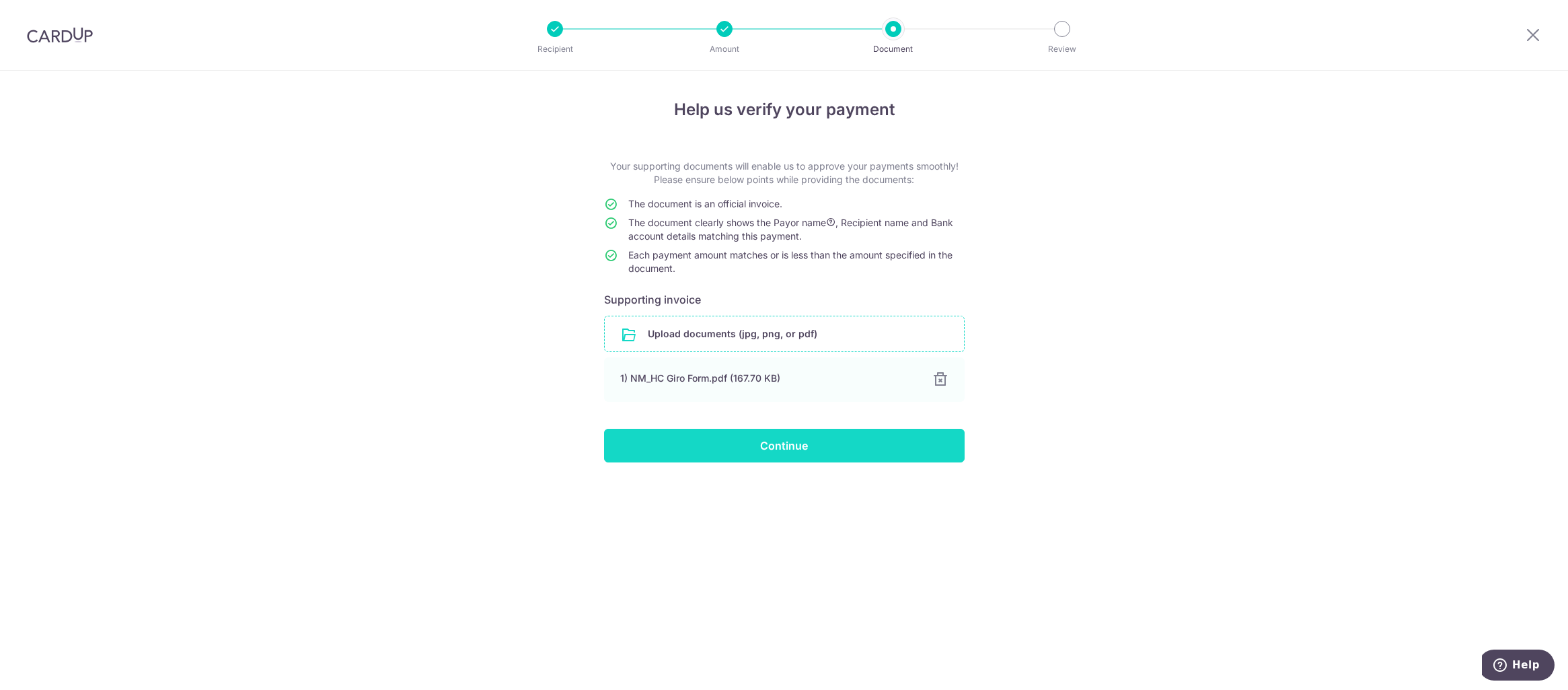
click at [792, 440] on input "Continue" at bounding box center [784, 445] width 360 height 33
